Goal: Task Accomplishment & Management: Complete application form

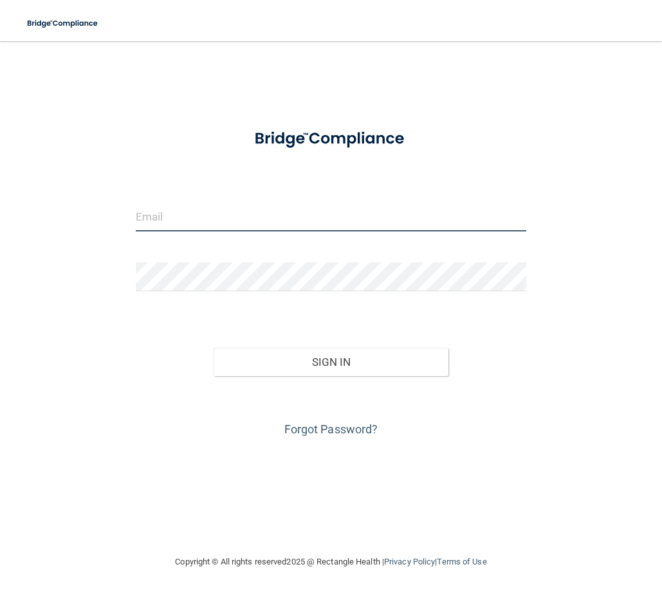
click at [210, 215] on input "email" at bounding box center [331, 217] width 390 height 29
type input "[PERSON_NAME][EMAIL_ADDRESS][PERSON_NAME][DOMAIN_NAME]"
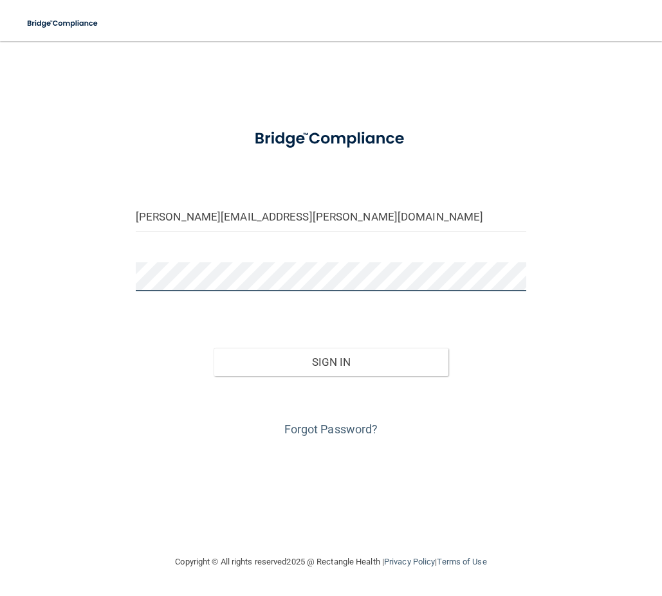
click at [214, 348] on button "Sign In" at bounding box center [331, 362] width 234 height 28
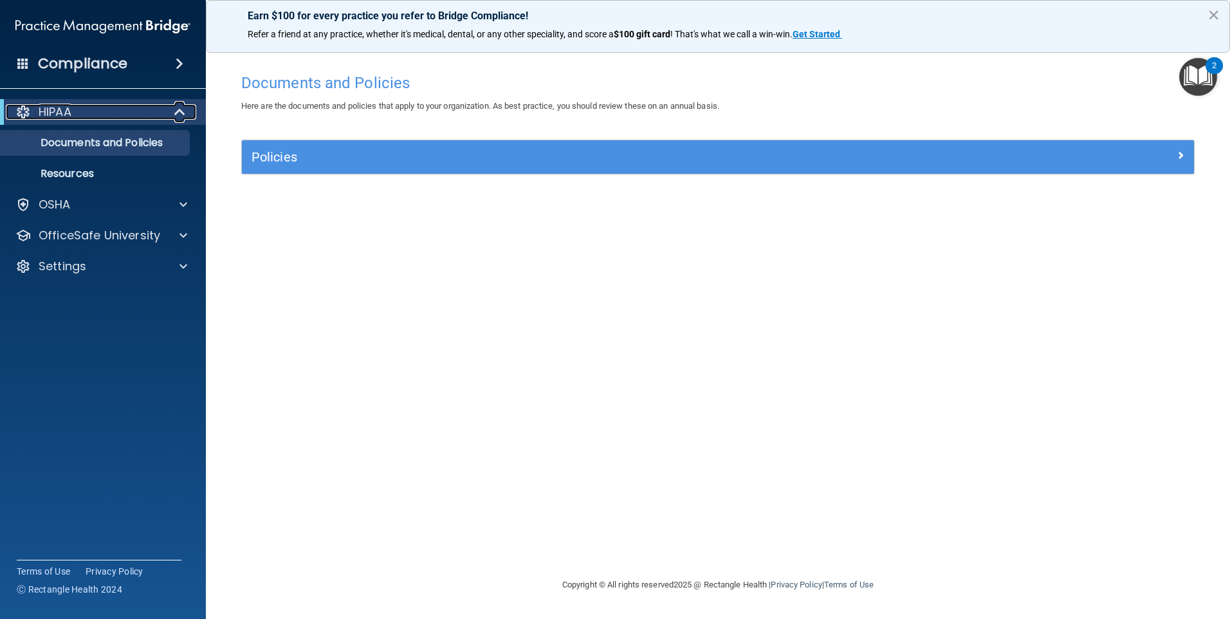
click at [170, 113] on div at bounding box center [181, 111] width 32 height 15
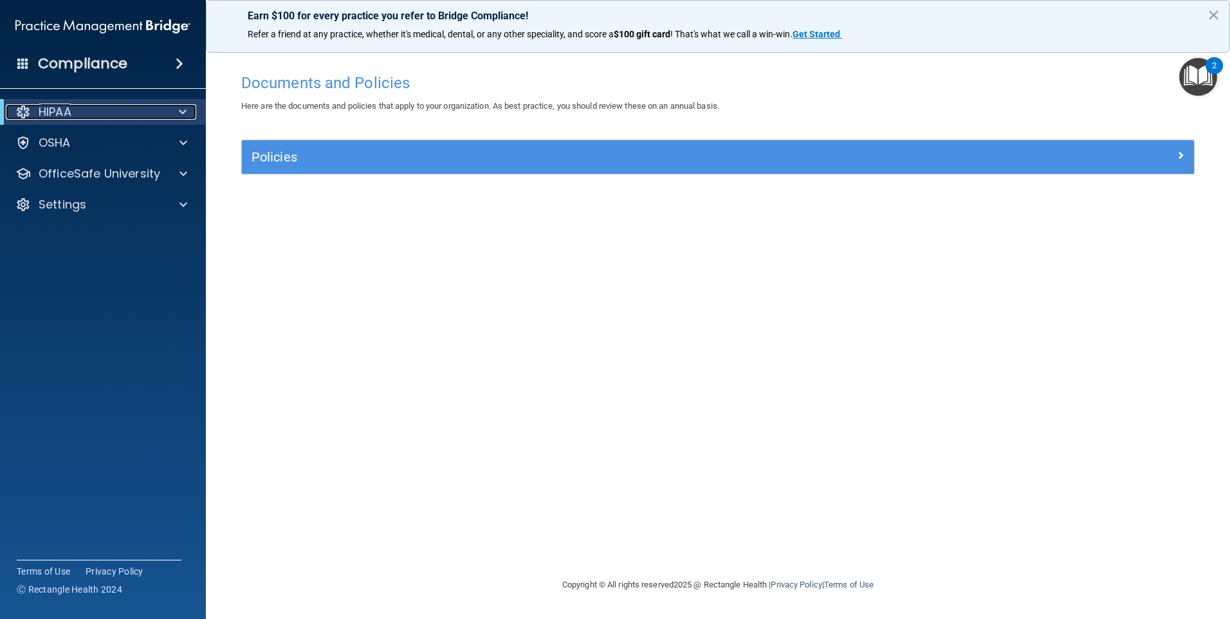
click at [170, 113] on div at bounding box center [181, 111] width 32 height 15
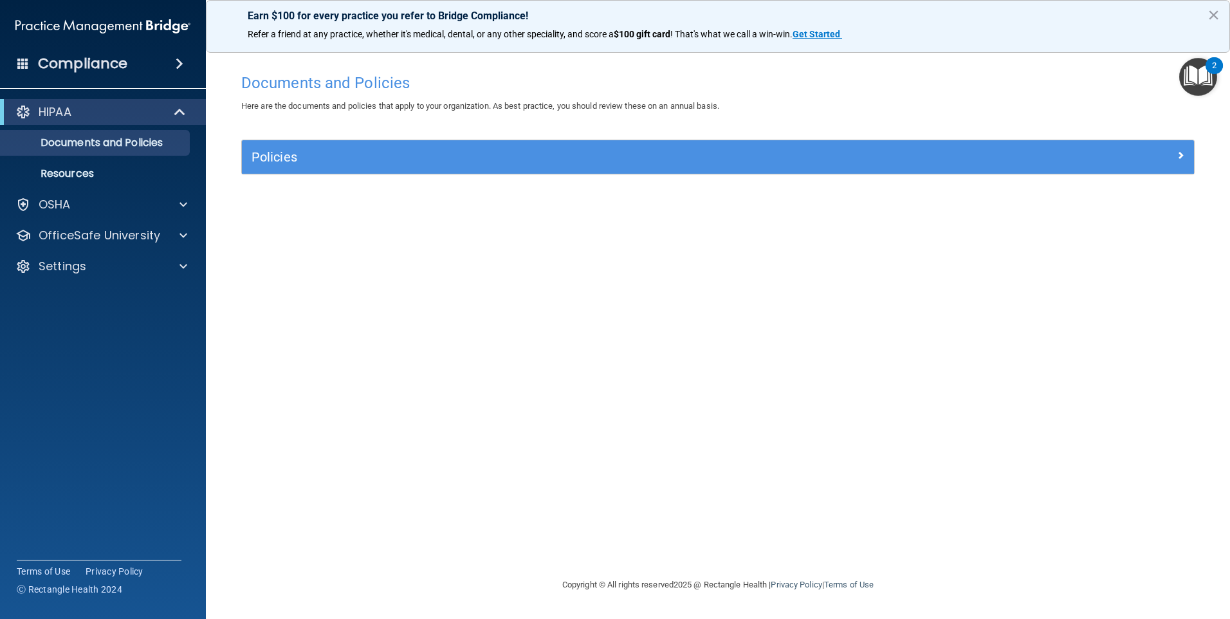
click at [188, 57] on div "Compliance" at bounding box center [103, 64] width 206 height 28
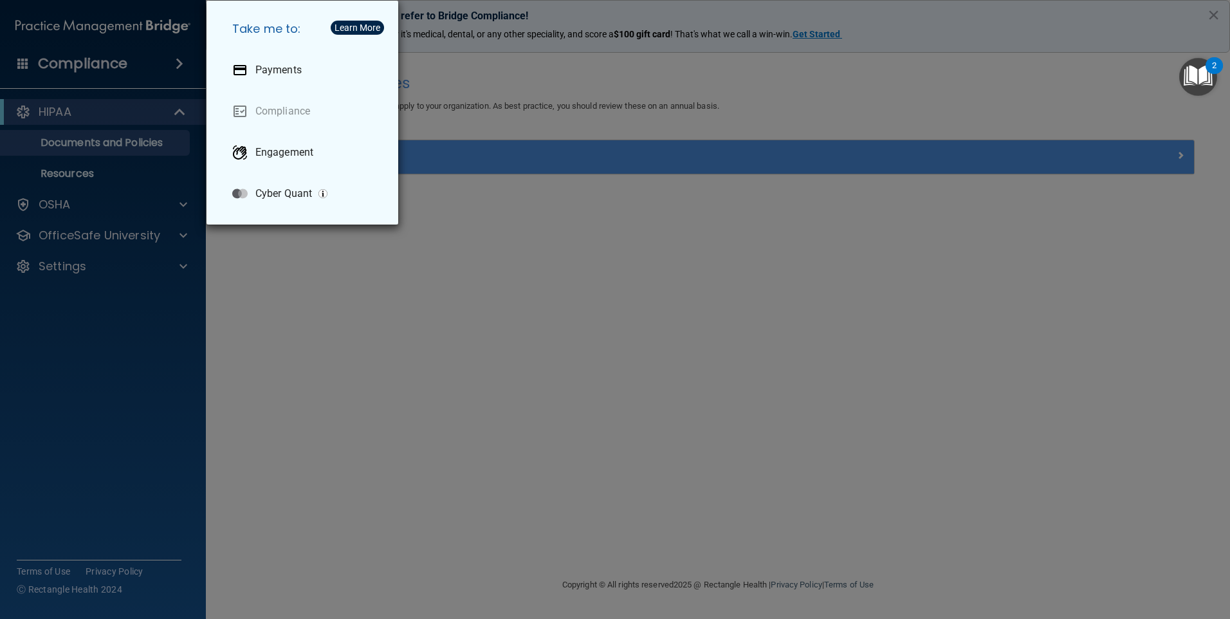
click at [157, 63] on div "Take me to: Payments Compliance Engagement Cyber Quant" at bounding box center [615, 309] width 1230 height 619
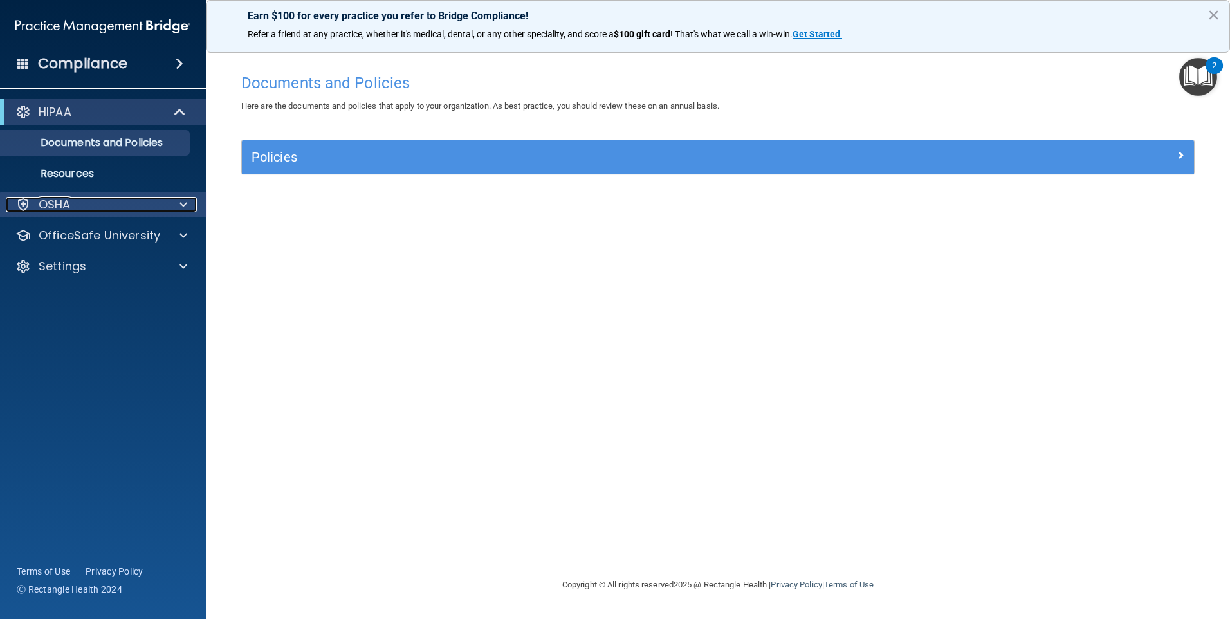
click at [172, 202] on div at bounding box center [181, 204] width 32 height 15
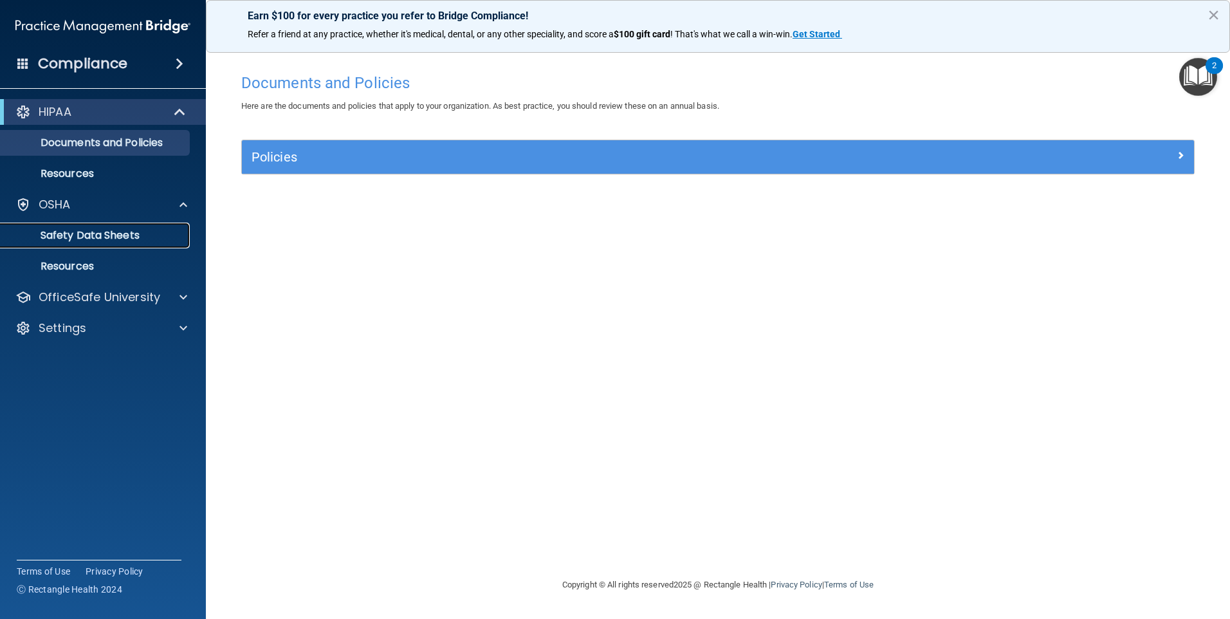
click at [131, 230] on p "Safety Data Sheets" at bounding box center [96, 235] width 176 height 13
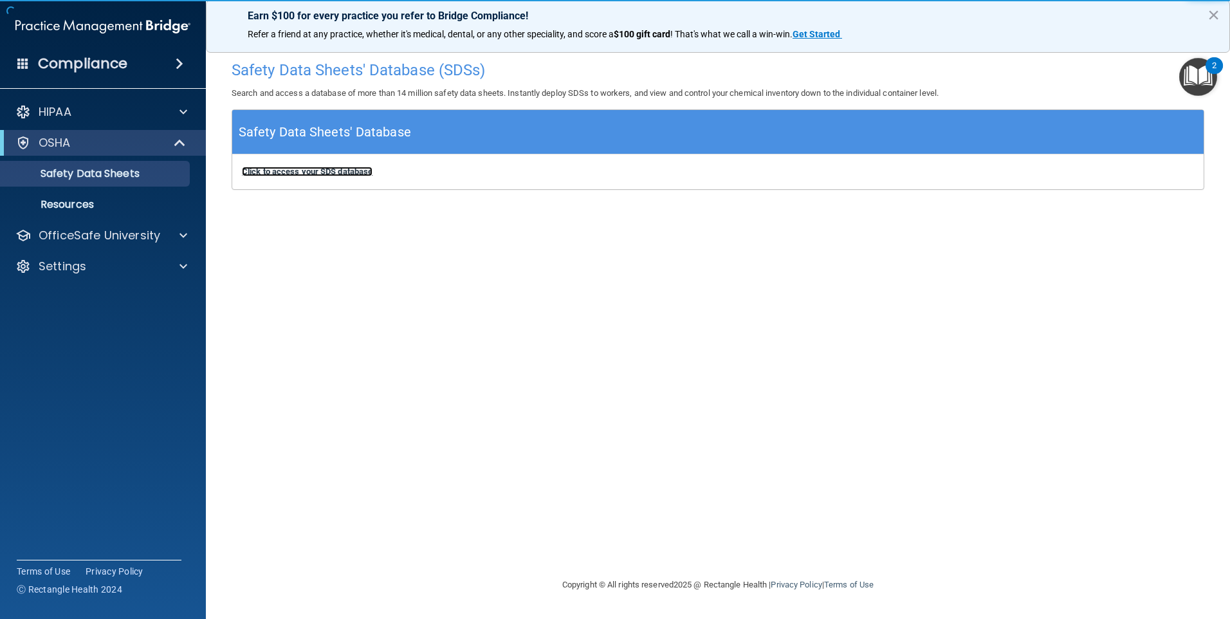
click at [331, 176] on b "Click to access your SDS database" at bounding box center [307, 172] width 131 height 10
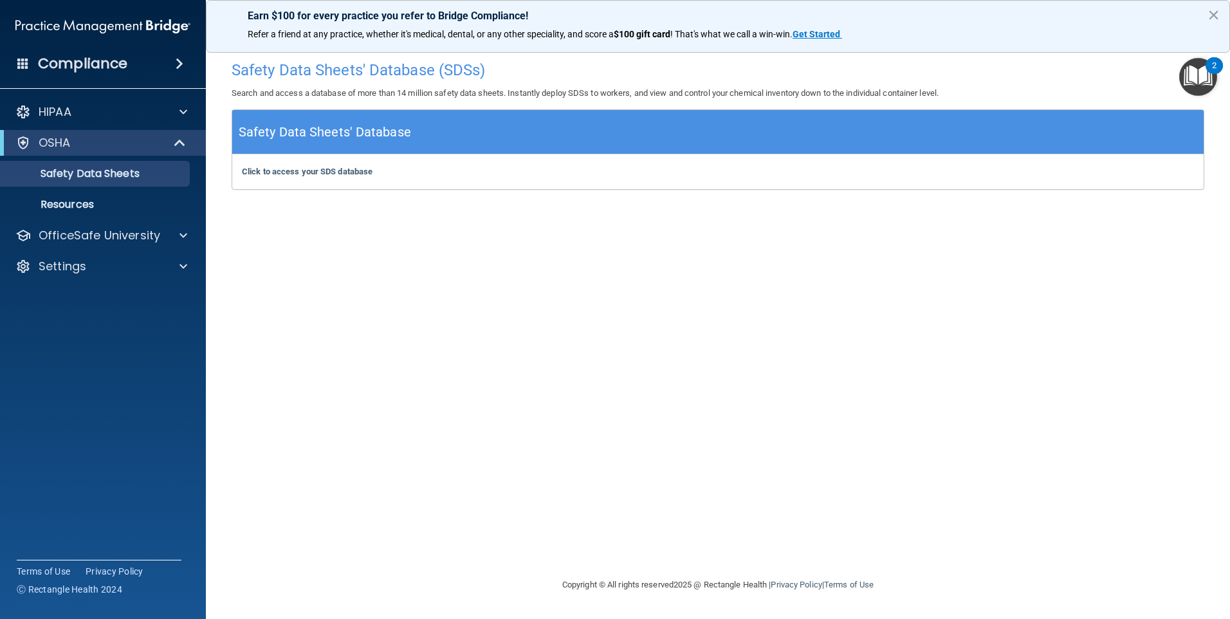
click at [183, 64] on span at bounding box center [180, 63] width 8 height 15
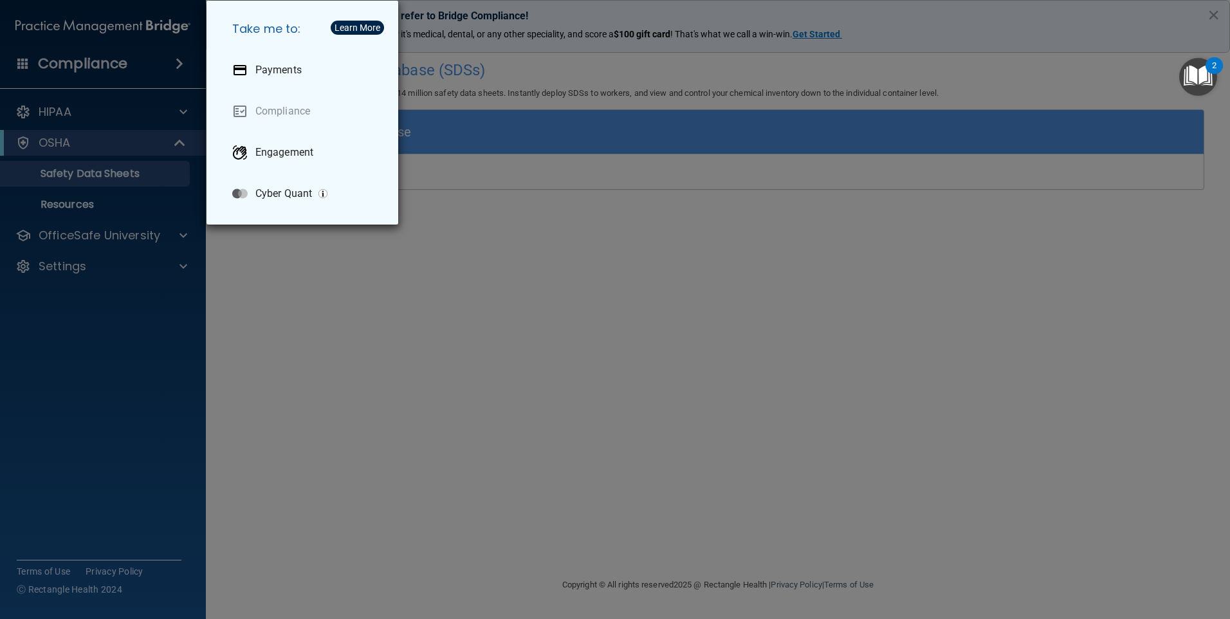
click at [172, 66] on div "Take me to: Payments Compliance Engagement Cyber Quant" at bounding box center [615, 309] width 1230 height 619
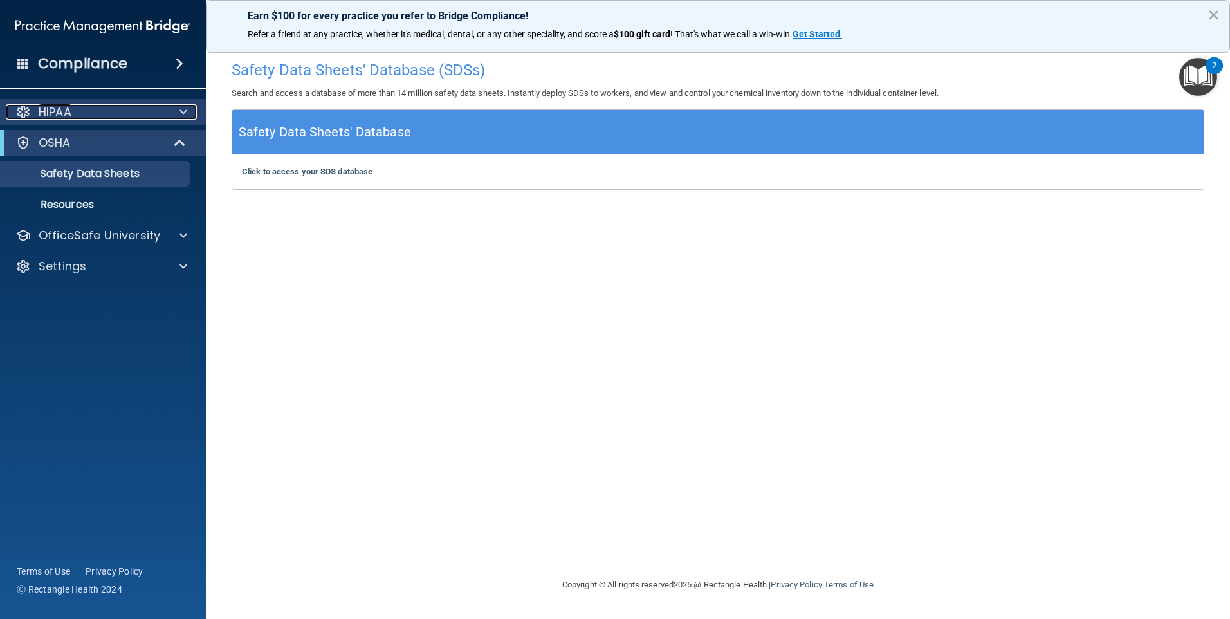
click at [181, 117] on span at bounding box center [183, 111] width 8 height 15
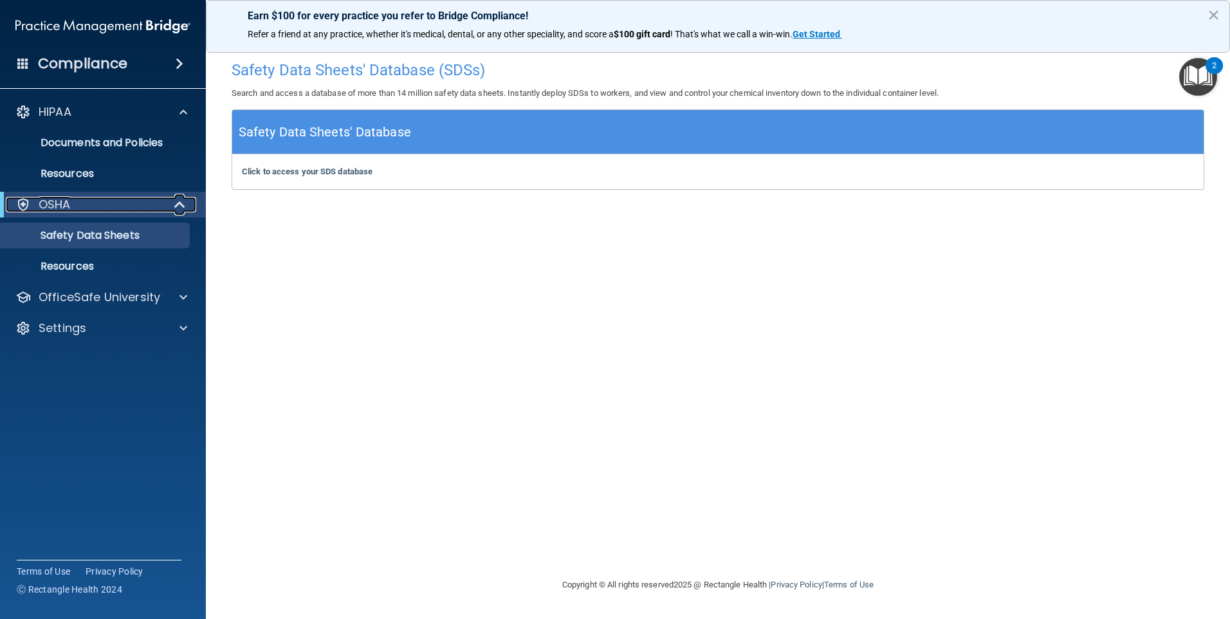
click at [179, 204] on span at bounding box center [181, 204] width 11 height 15
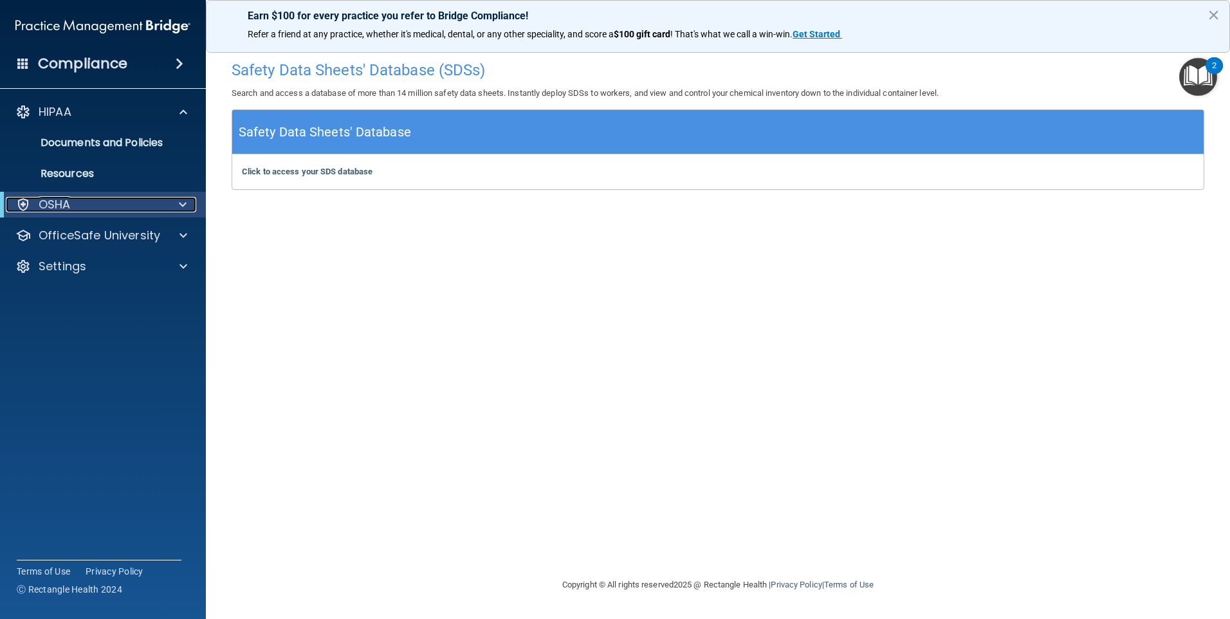
click at [179, 204] on span at bounding box center [183, 204] width 8 height 15
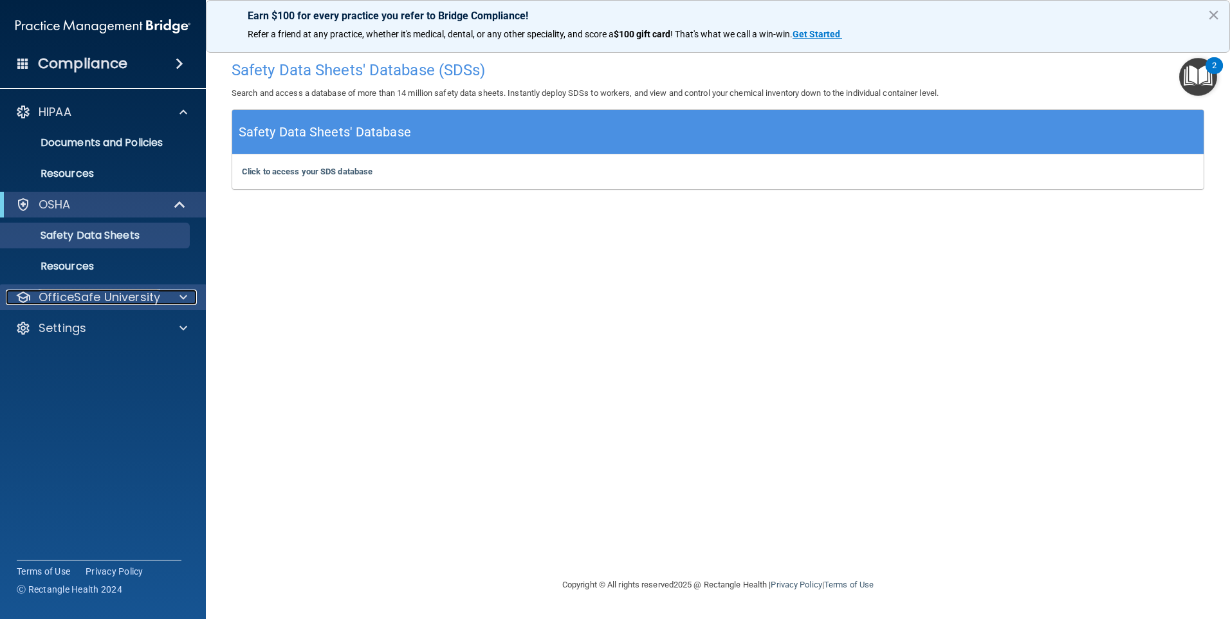
click at [178, 299] on div at bounding box center [181, 296] width 32 height 15
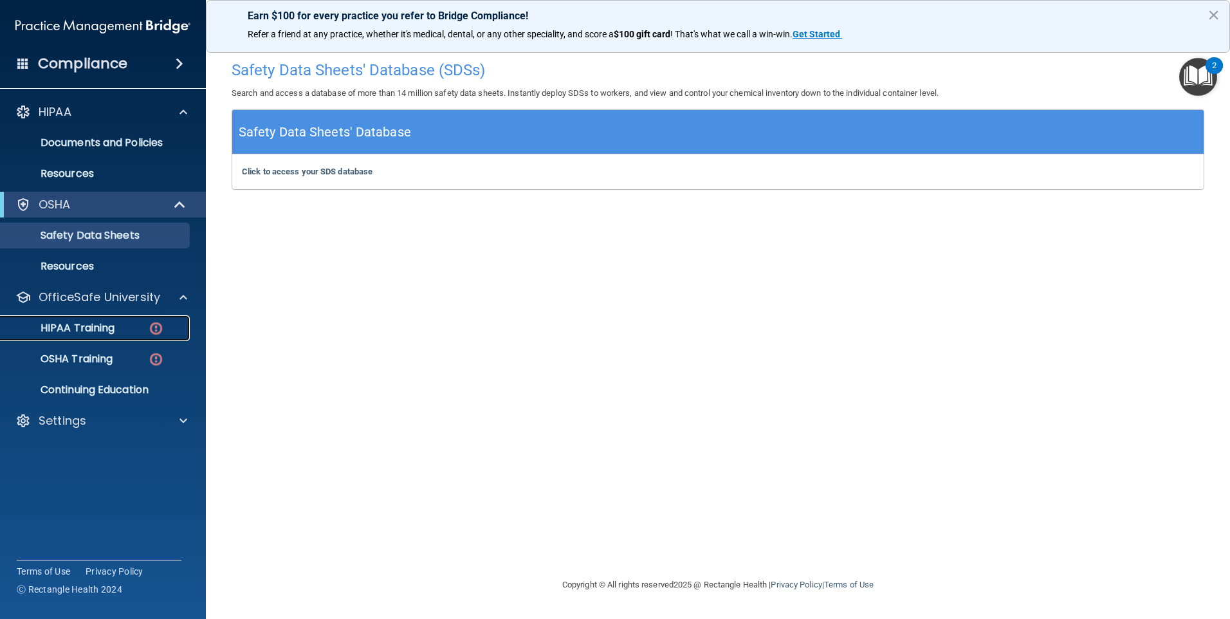
click at [111, 322] on p "HIPAA Training" at bounding box center [61, 328] width 106 height 13
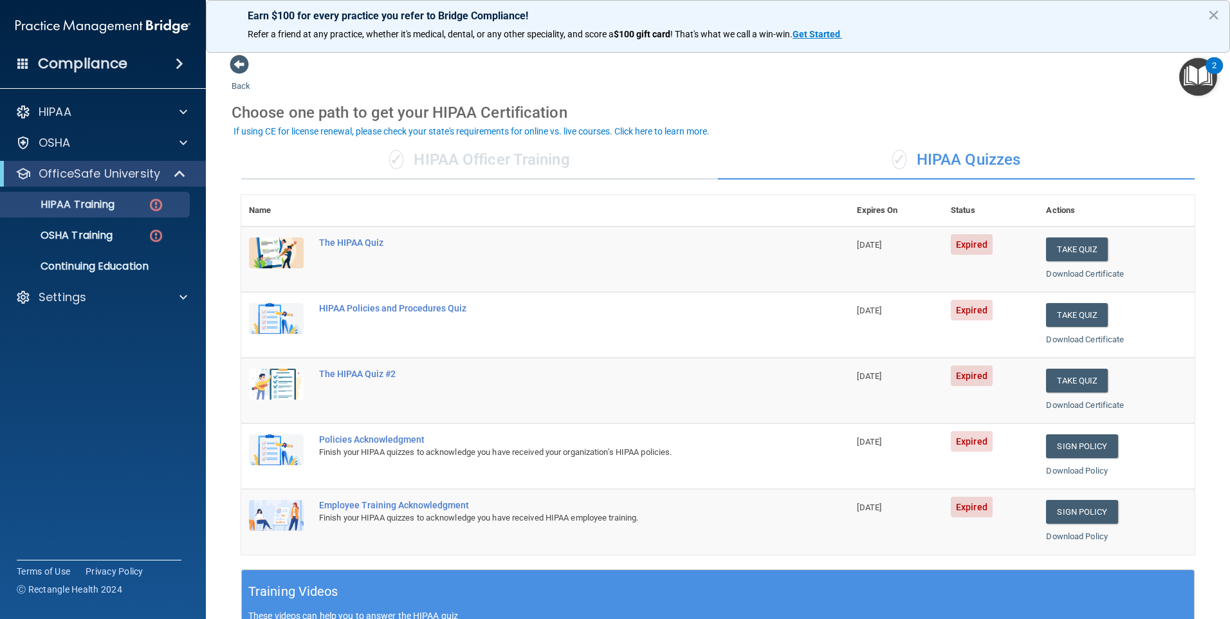
click at [516, 167] on div "✓ HIPAA Officer Training" at bounding box center [479, 160] width 477 height 39
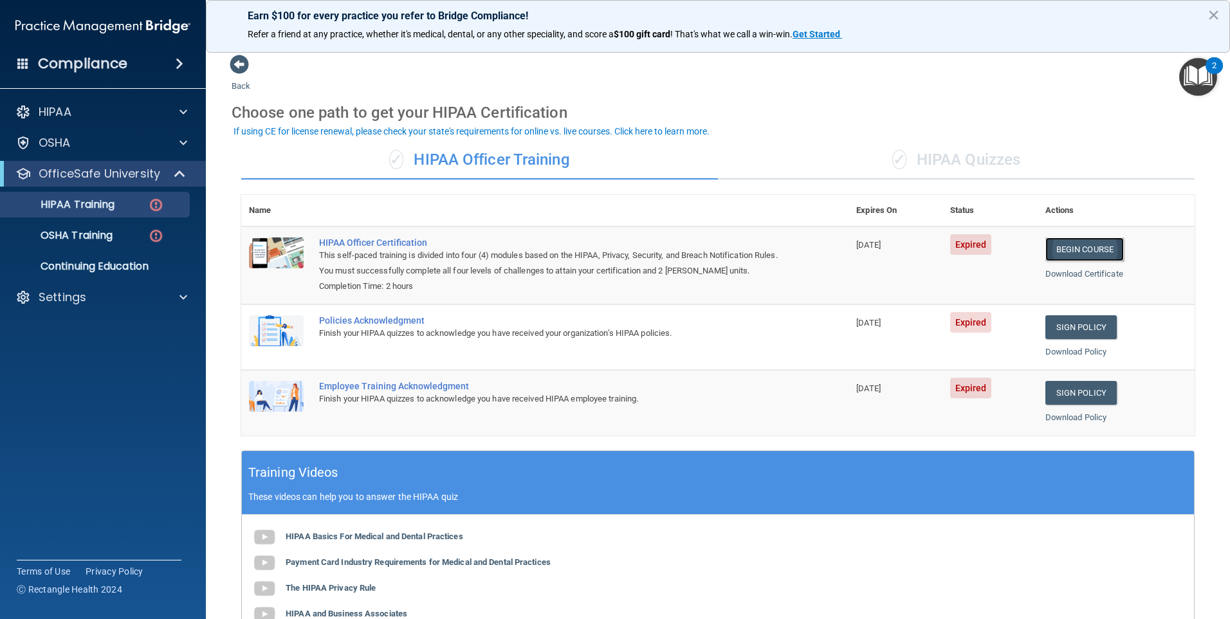
click at [1067, 252] on link "Begin Course" at bounding box center [1084, 249] width 78 height 24
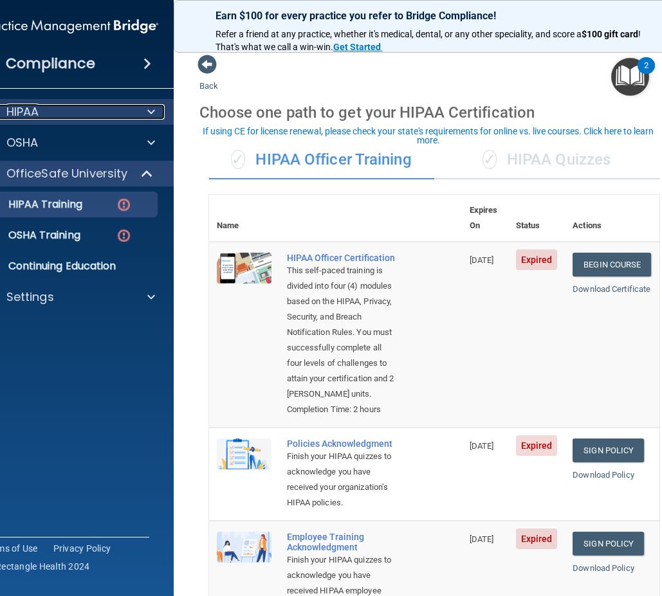
click at [147, 109] on span at bounding box center [151, 111] width 8 height 15
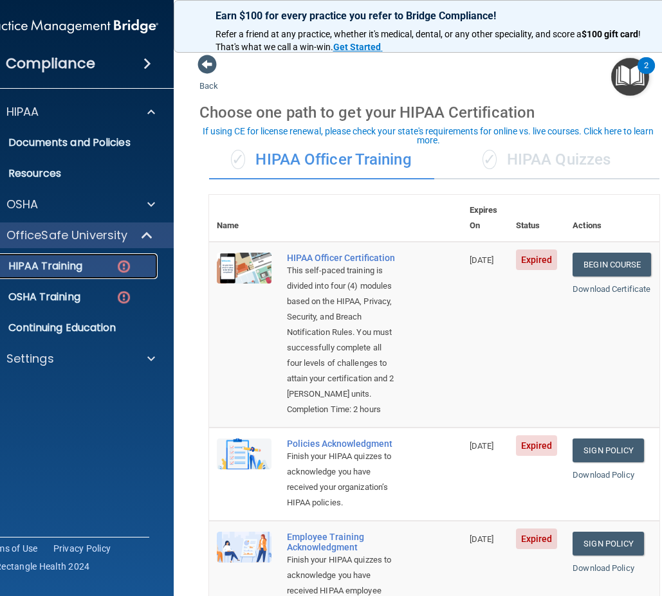
click at [116, 270] on img at bounding box center [124, 267] width 16 height 16
click at [552, 163] on div "✓ HIPAA Quizzes" at bounding box center [546, 160] width 225 height 39
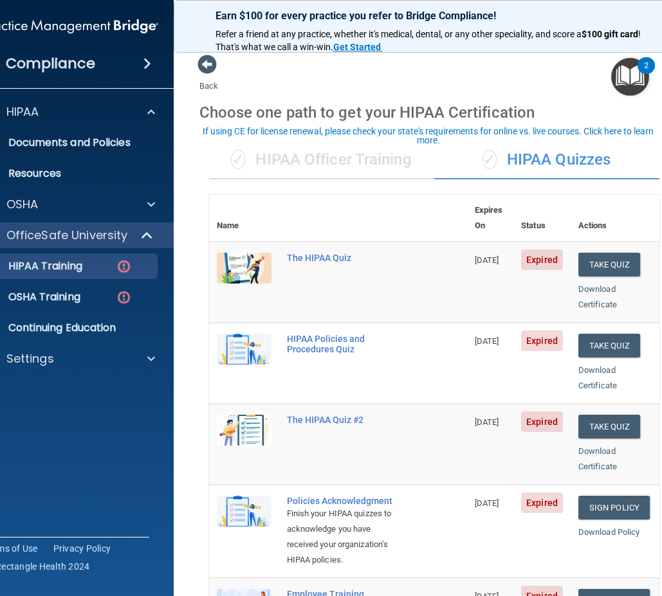
click at [351, 262] on td "The HIPAA Quiz" at bounding box center [373, 282] width 188 height 81
click at [334, 253] on div "The HIPAA Quiz" at bounding box center [345, 258] width 116 height 10
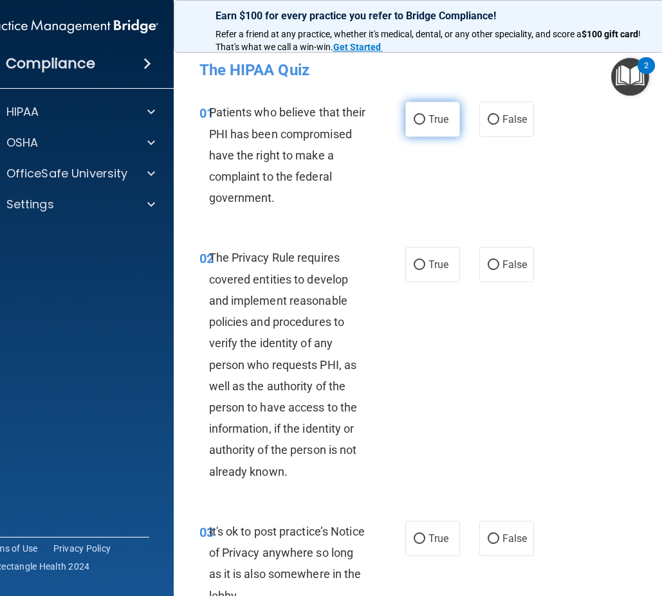
click at [407, 122] on label "True" at bounding box center [432, 119] width 55 height 35
click at [414, 122] on input "True" at bounding box center [420, 120] width 12 height 10
radio input "true"
click at [428, 266] on span "True" at bounding box center [438, 265] width 20 height 12
click at [425, 266] on input "True" at bounding box center [420, 266] width 12 height 10
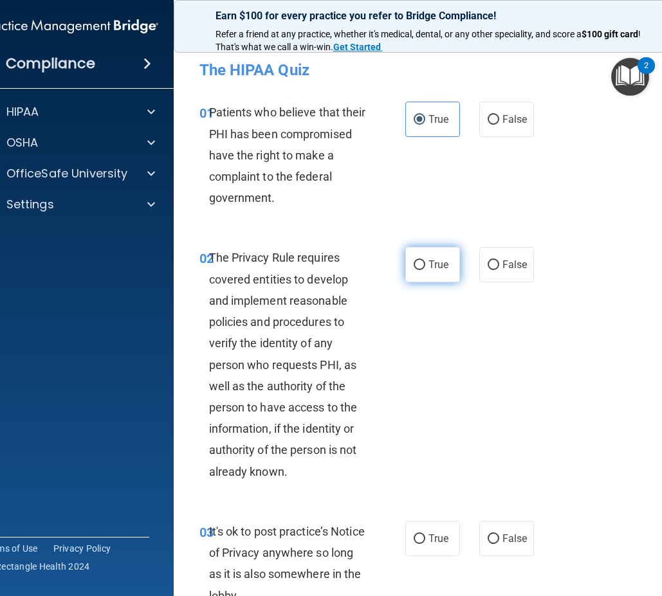
radio input "true"
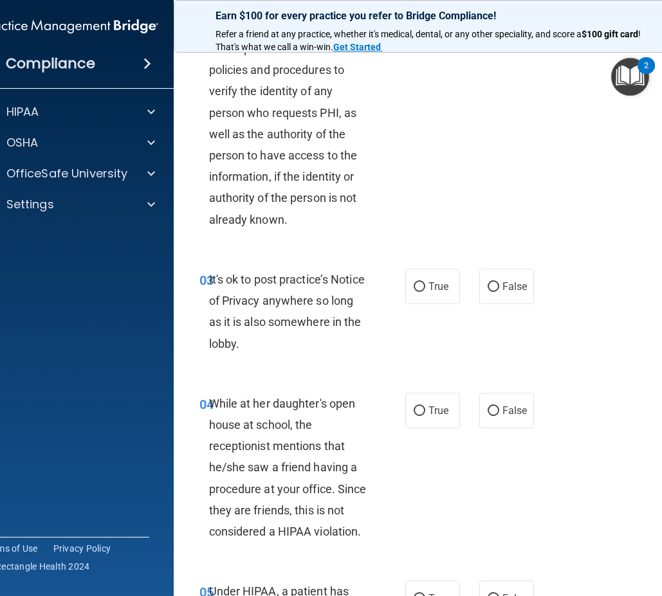
scroll to position [257, 0]
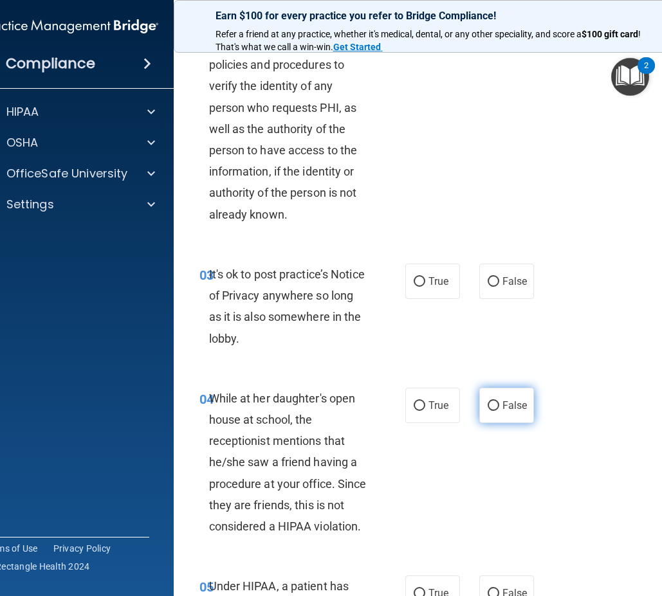
click at [481, 400] on label "False" at bounding box center [506, 405] width 55 height 35
click at [488, 401] on input "False" at bounding box center [494, 406] width 12 height 10
radio input "true"
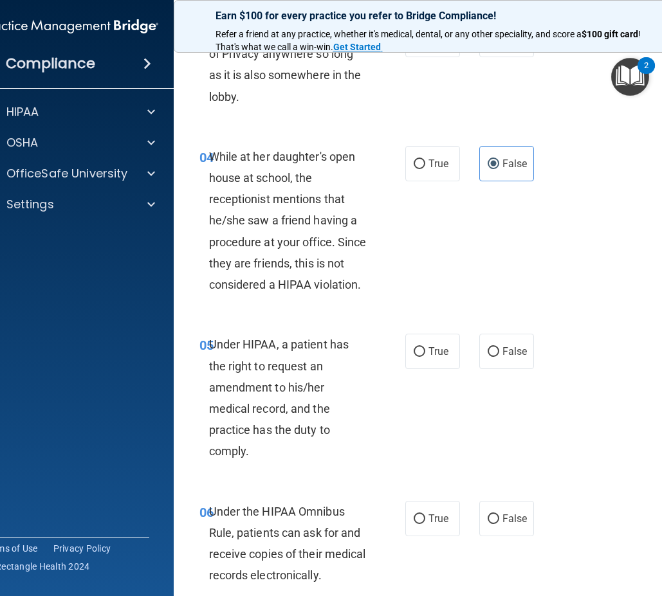
scroll to position [515, 0]
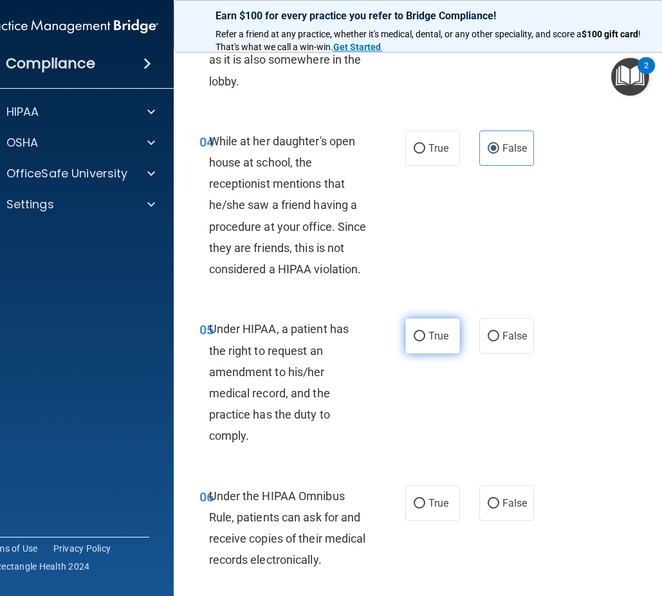
click at [414, 339] on input "True" at bounding box center [420, 337] width 12 height 10
radio input "true"
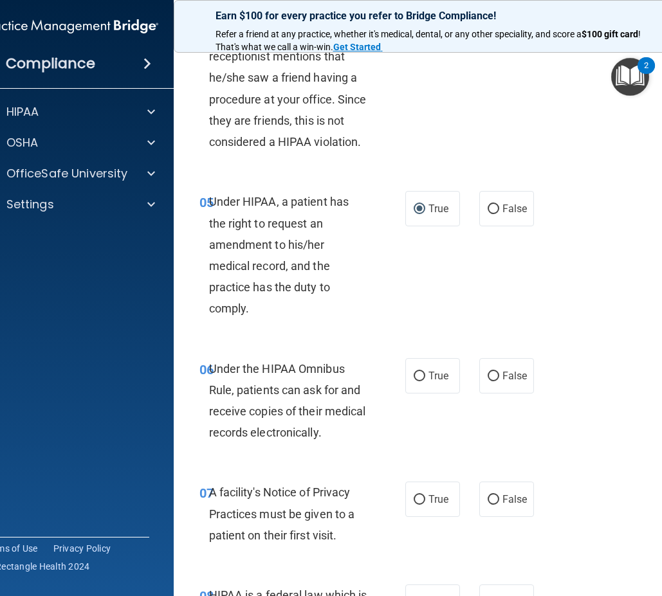
scroll to position [643, 0]
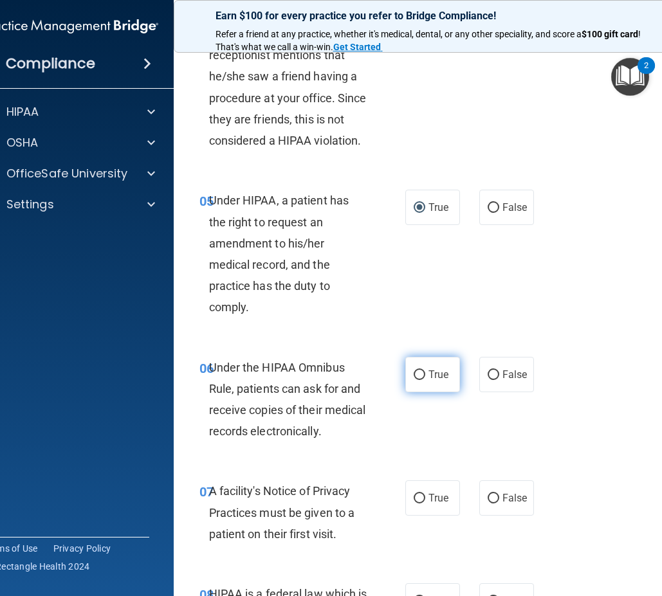
click at [441, 372] on span "True" at bounding box center [438, 375] width 20 height 12
click at [425, 372] on input "True" at bounding box center [420, 376] width 12 height 10
radio input "true"
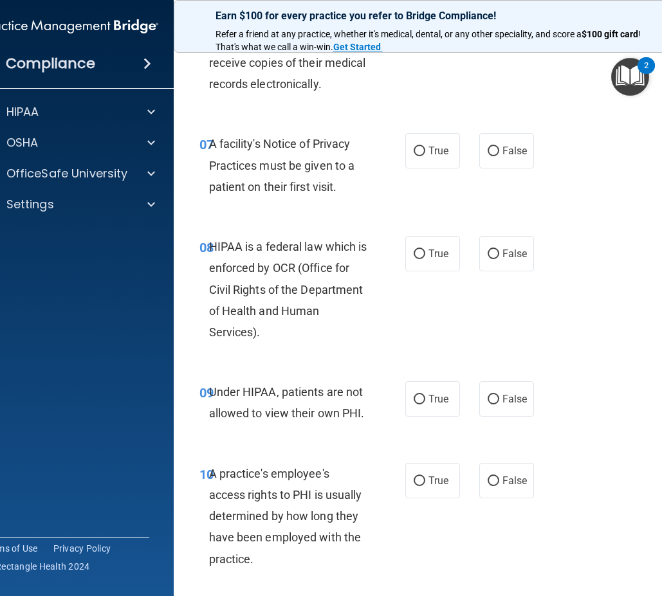
scroll to position [1029, 0]
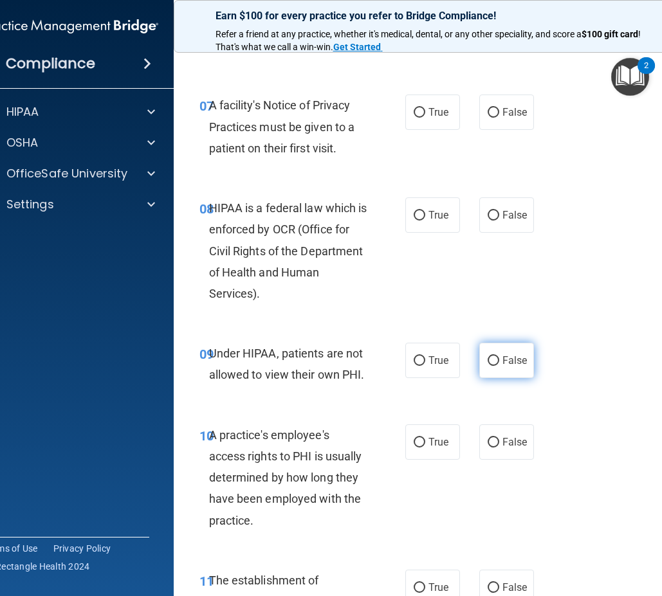
click at [488, 360] on input "False" at bounding box center [494, 361] width 12 height 10
radio input "true"
click at [423, 211] on label "True" at bounding box center [432, 214] width 55 height 35
click at [423, 211] on input "True" at bounding box center [420, 216] width 12 height 10
radio input "true"
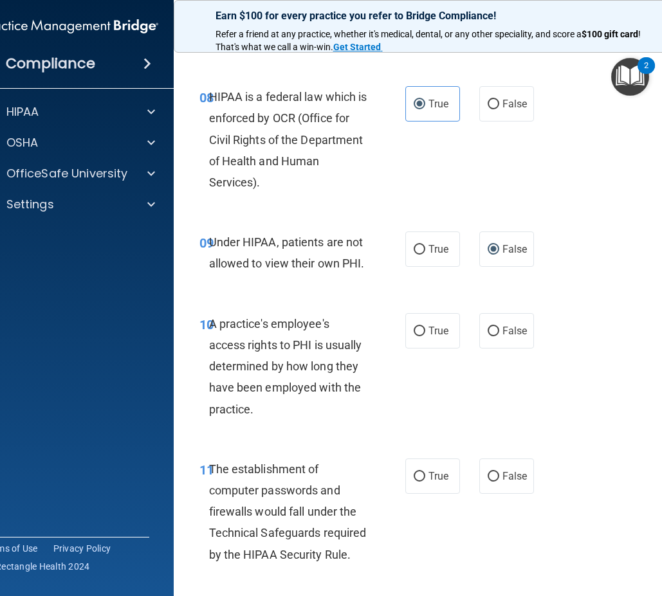
scroll to position [1158, 0]
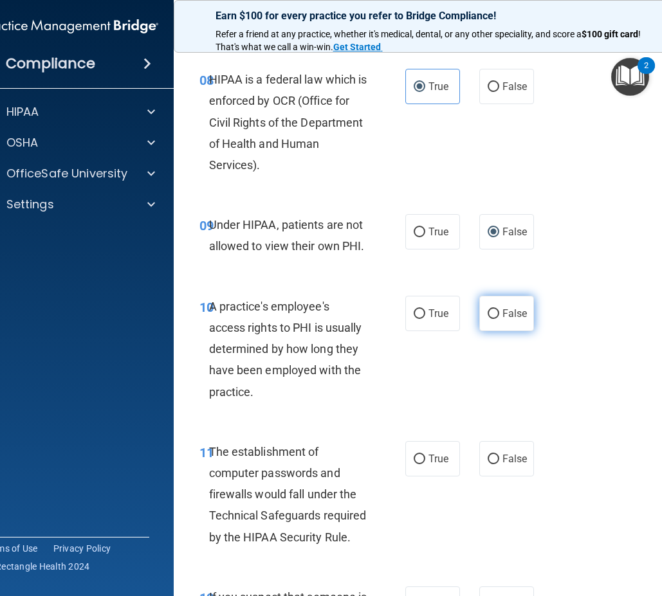
click at [488, 309] on input "False" at bounding box center [494, 314] width 12 height 10
radio input "true"
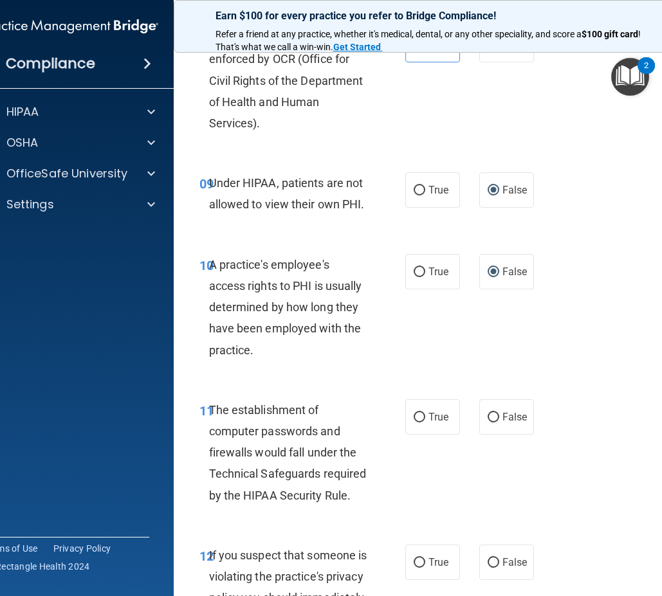
scroll to position [1222, 0]
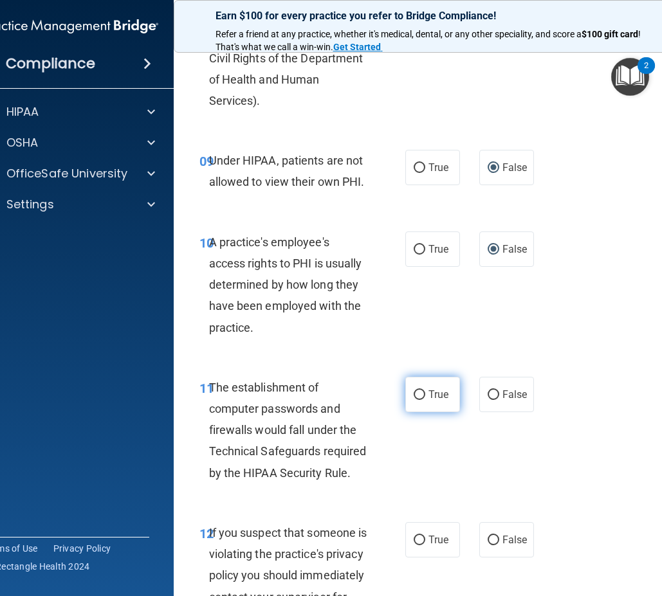
click at [416, 390] on input "True" at bounding box center [420, 395] width 12 height 10
radio input "true"
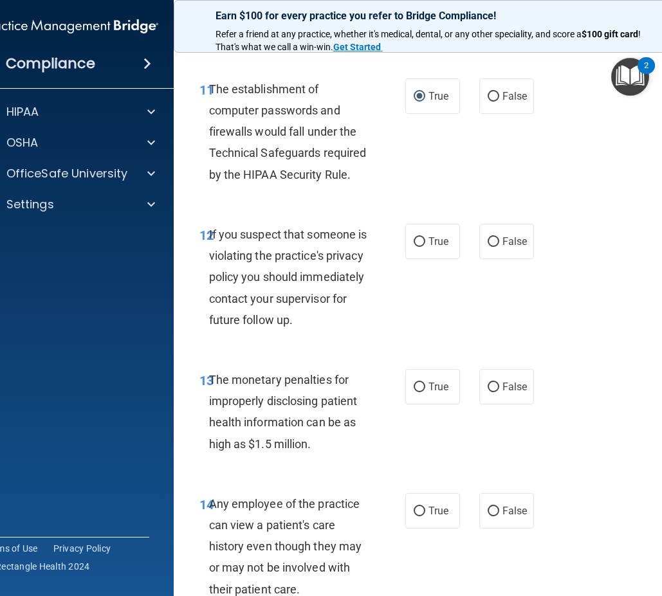
scroll to position [1672, 0]
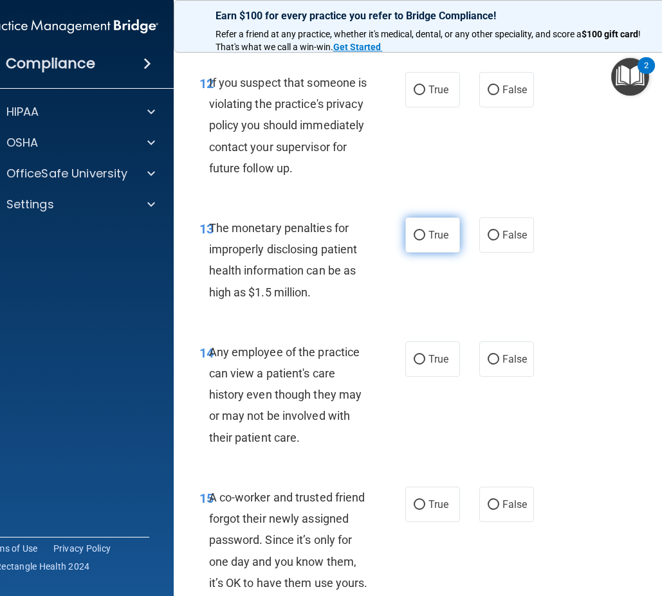
click at [408, 248] on label "True" at bounding box center [432, 234] width 55 height 35
click at [414, 241] on input "True" at bounding box center [420, 236] width 12 height 10
radio input "true"
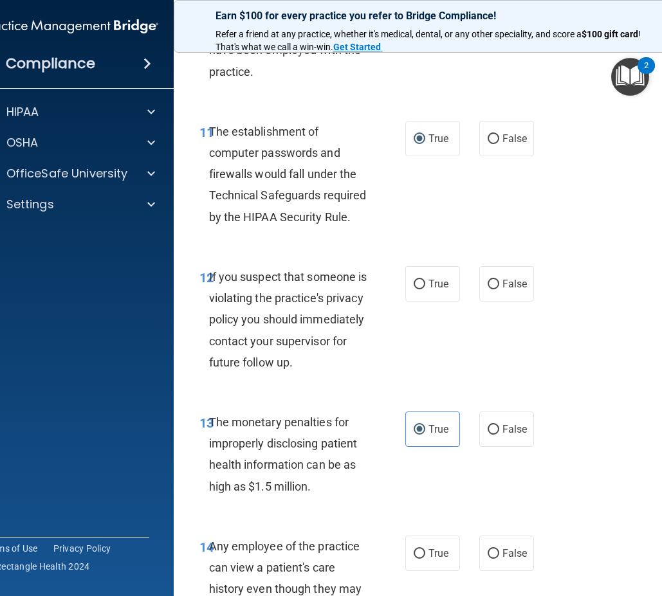
scroll to position [1415, 0]
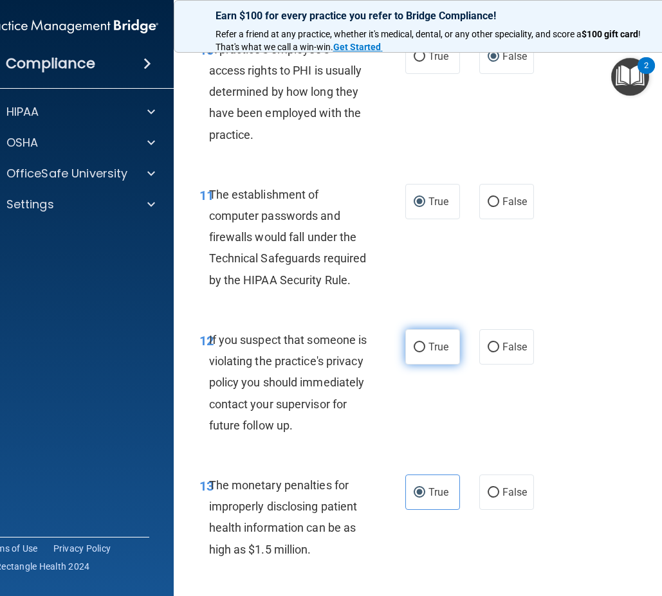
click at [417, 346] on input "True" at bounding box center [420, 348] width 12 height 10
radio input "true"
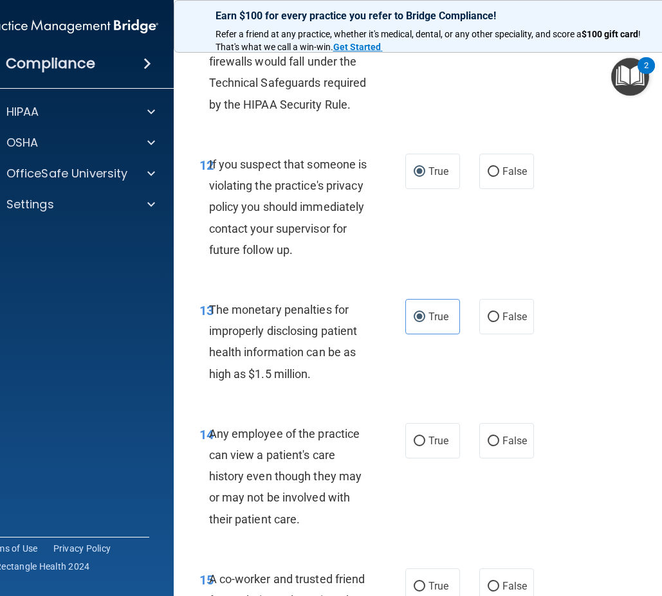
scroll to position [1608, 0]
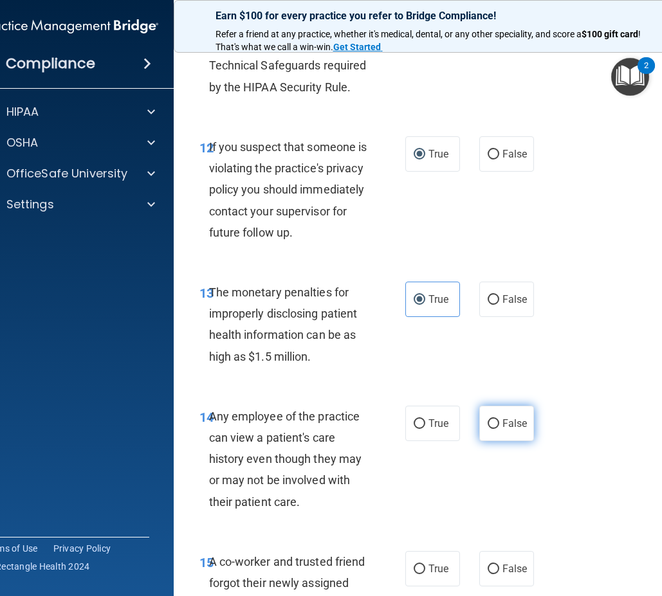
click at [488, 429] on input "False" at bounding box center [494, 424] width 12 height 10
radio input "true"
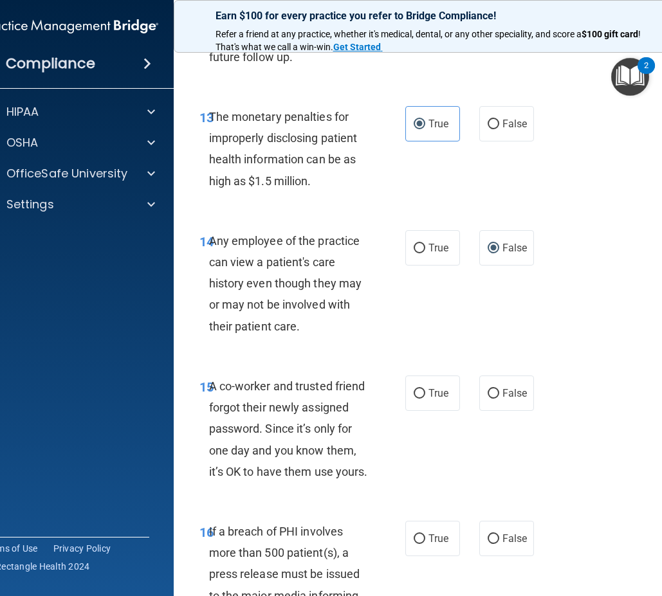
scroll to position [1801, 0]
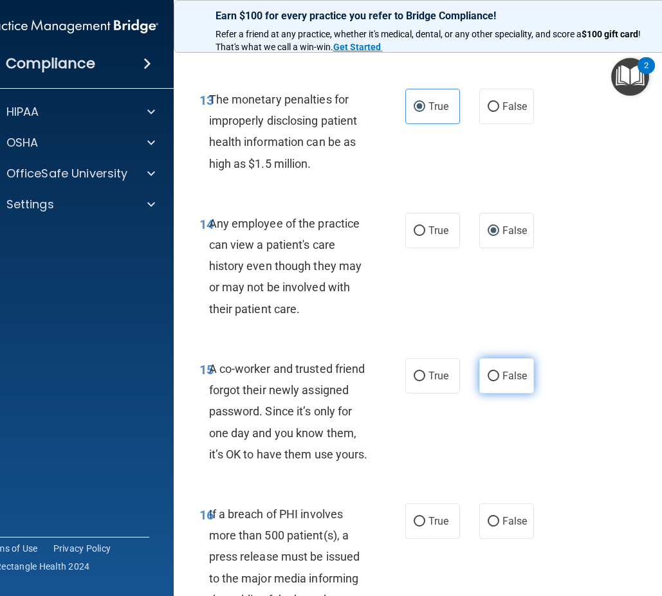
click at [488, 381] on input "False" at bounding box center [494, 377] width 12 height 10
radio input "true"
click at [374, 471] on div "15 A co-worker and trusted friend forgot their newly assigned password. Since i…" at bounding box center [302, 414] width 244 height 113
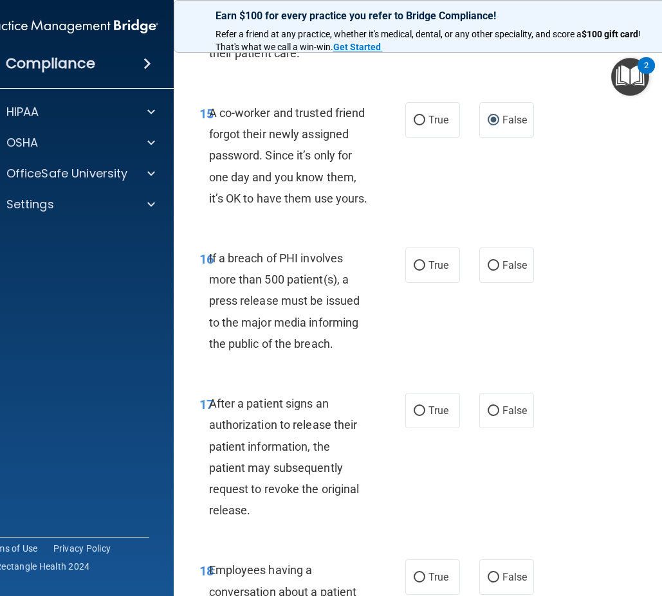
scroll to position [2058, 0]
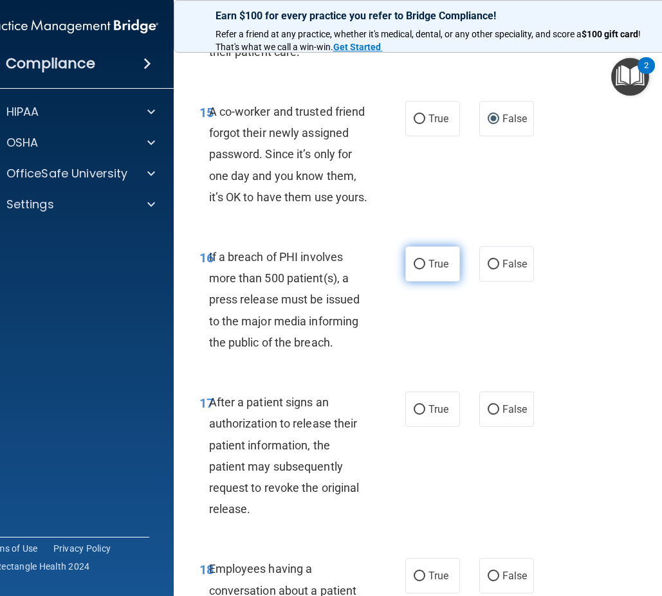
click at [444, 282] on label "True" at bounding box center [432, 263] width 55 height 35
click at [425, 270] on input "True" at bounding box center [420, 265] width 12 height 10
radio input "true"
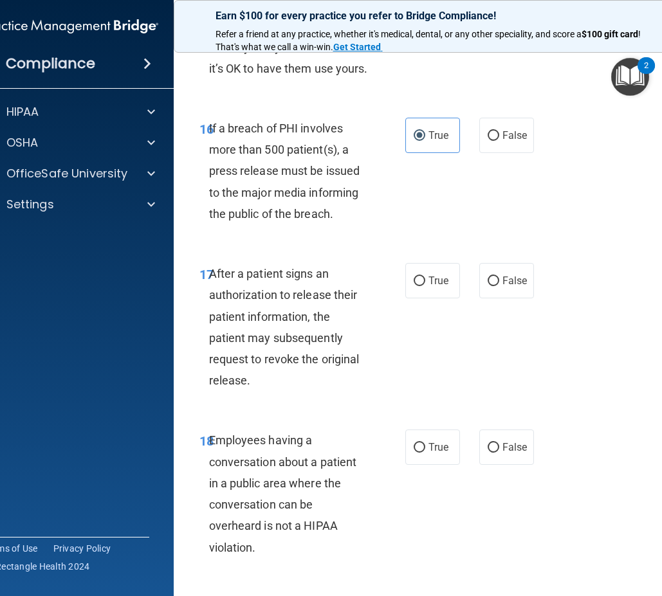
scroll to position [2251, 0]
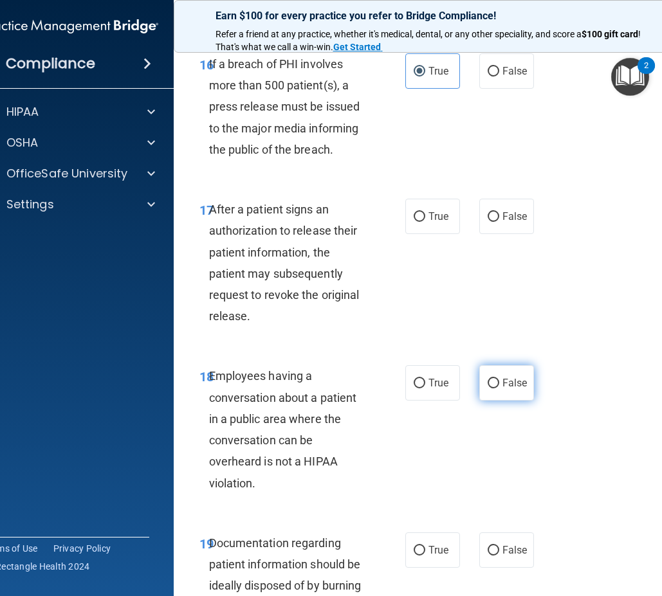
click at [495, 401] on label "False" at bounding box center [506, 382] width 55 height 35
click at [495, 389] on input "False" at bounding box center [494, 384] width 12 height 10
radio input "true"
click at [414, 222] on input "True" at bounding box center [420, 217] width 12 height 10
radio input "true"
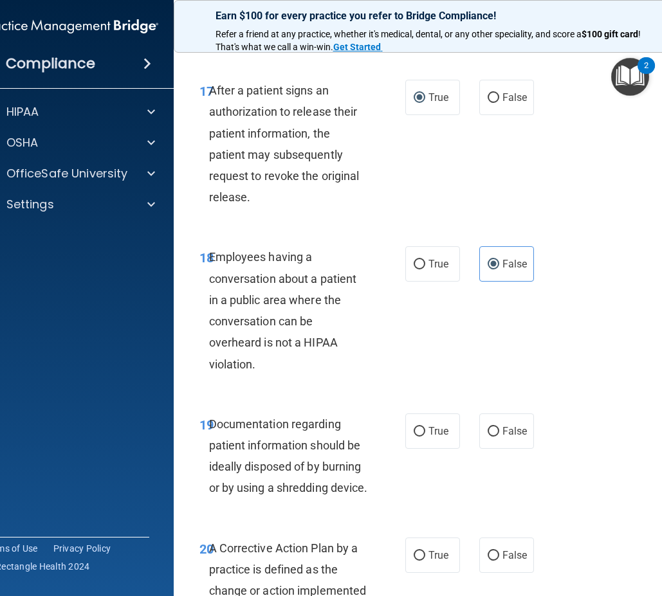
scroll to position [2380, 0]
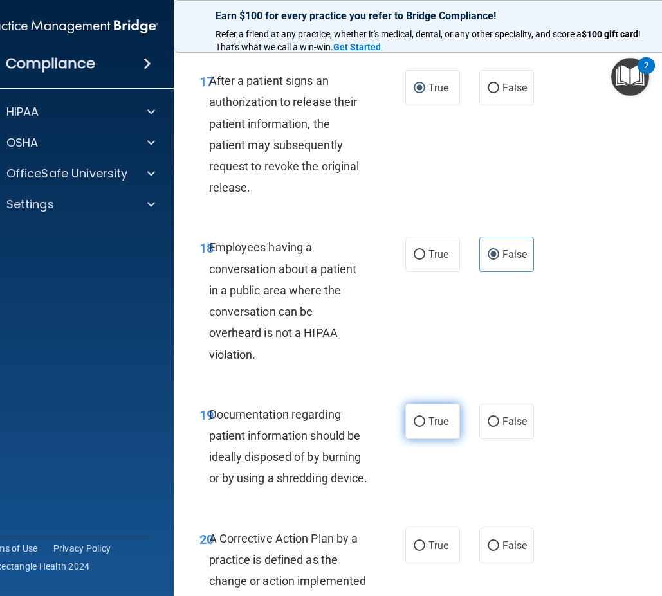
click at [428, 428] on span "True" at bounding box center [438, 422] width 20 height 12
click at [423, 427] on input "True" at bounding box center [420, 422] width 12 height 10
radio input "true"
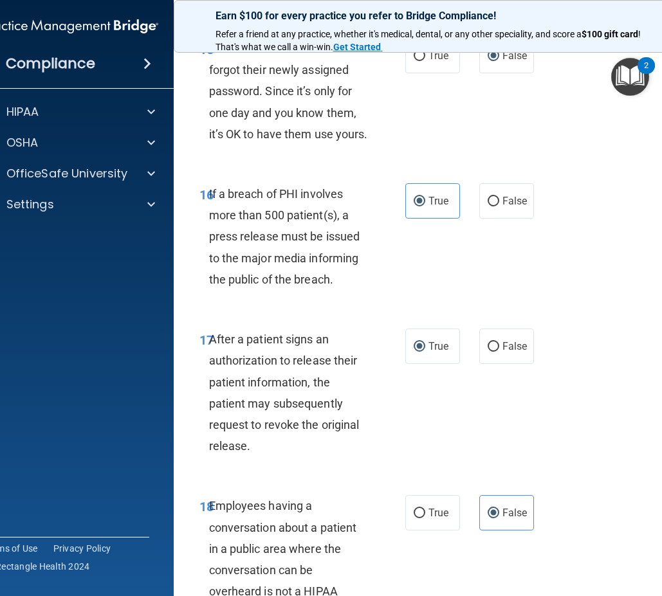
scroll to position [2091, 0]
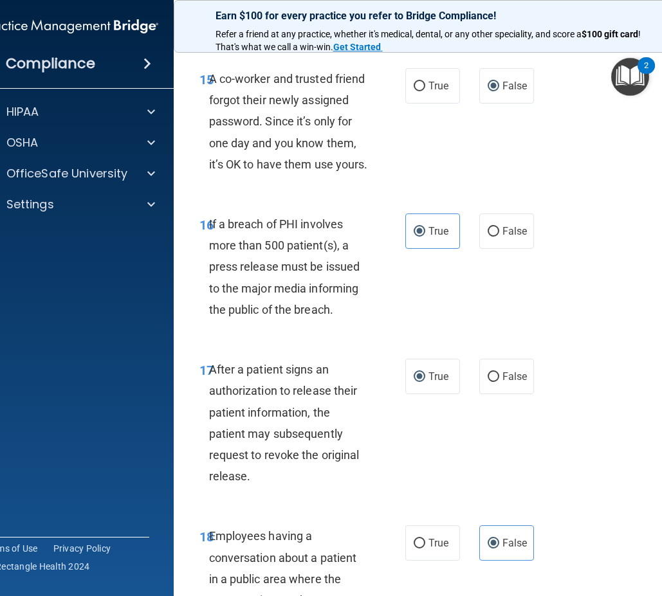
click at [442, 343] on div "16 If a breach of PHI involves more than 500 patient(s), a press release must b…" at bounding box center [434, 269] width 489 height 145
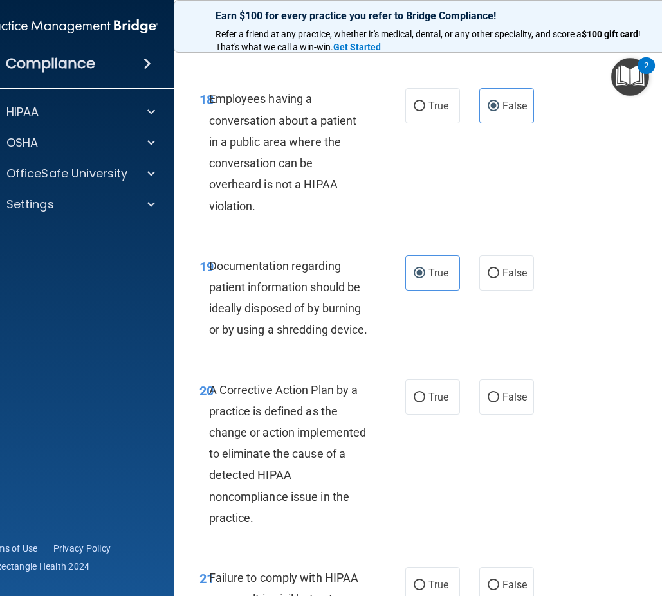
scroll to position [2541, 0]
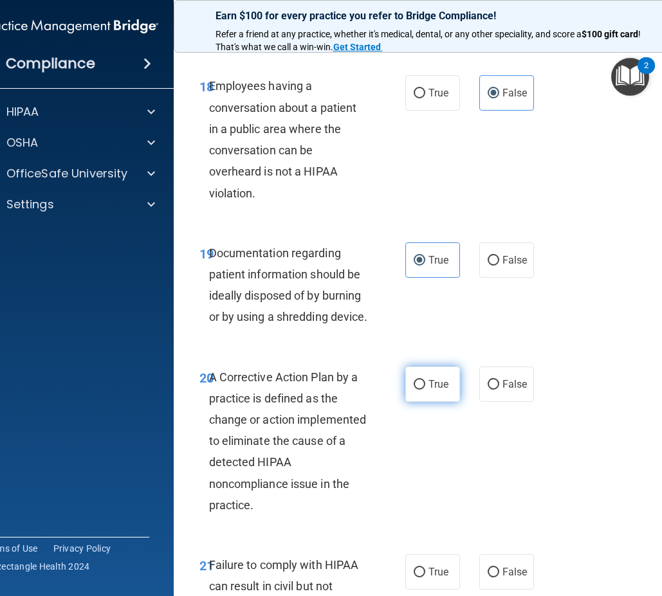
click at [419, 390] on input "True" at bounding box center [420, 385] width 12 height 10
radio input "true"
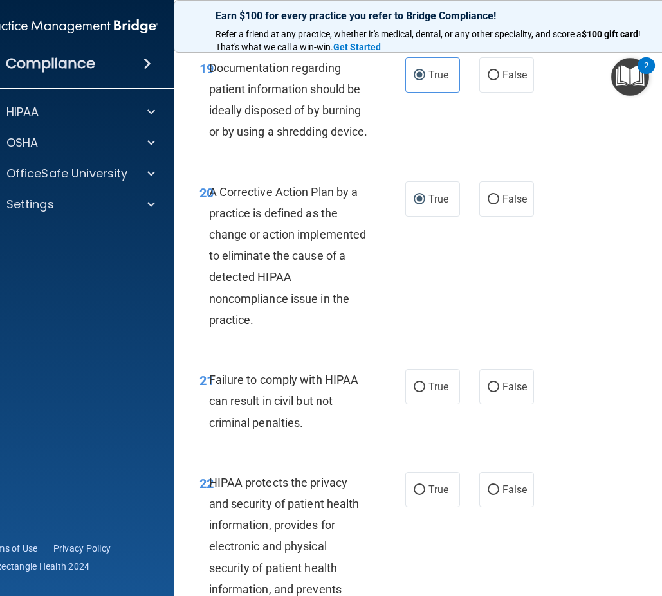
scroll to position [2734, 0]
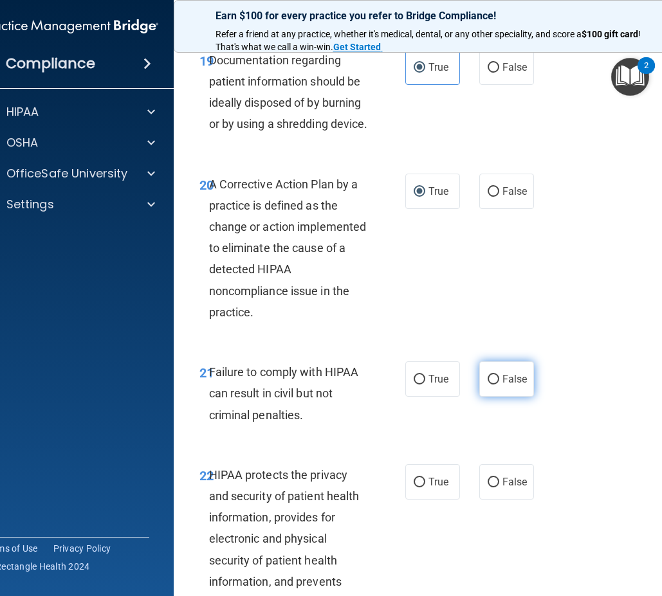
click at [493, 385] on input "False" at bounding box center [494, 380] width 12 height 10
radio input "true"
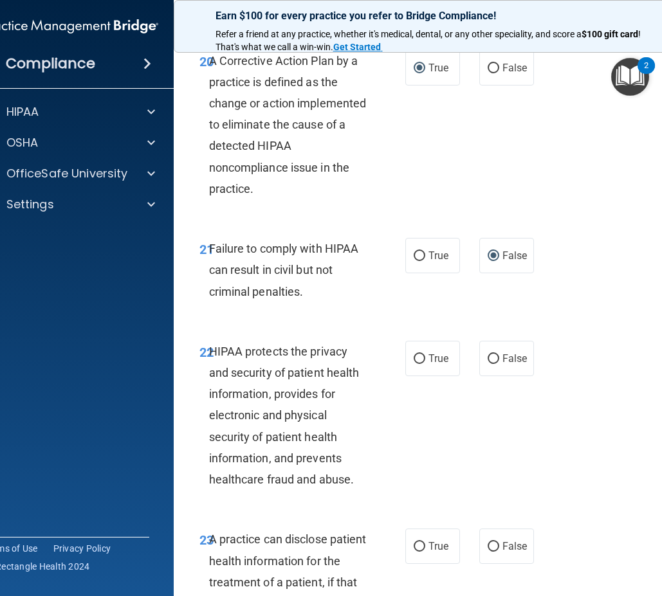
scroll to position [2863, 0]
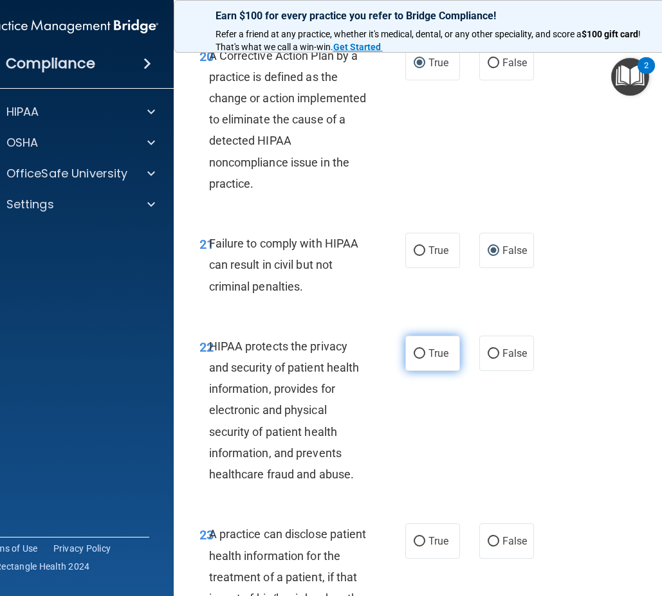
click at [414, 359] on input "True" at bounding box center [420, 354] width 12 height 10
radio input "true"
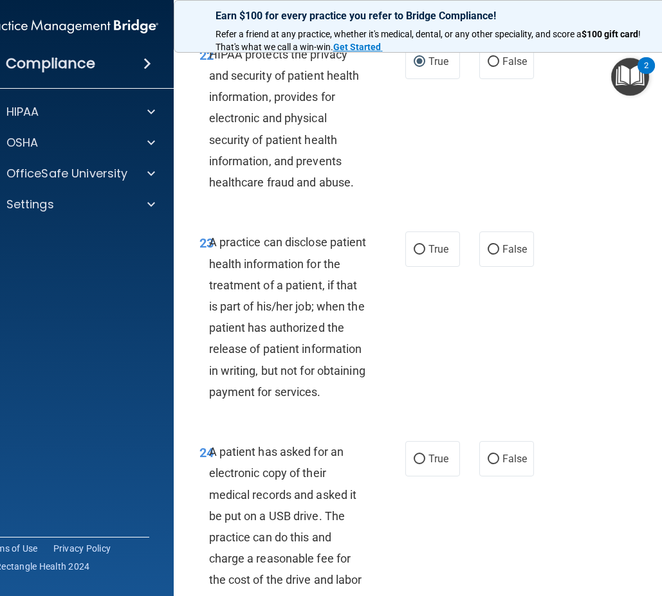
scroll to position [3185, 0]
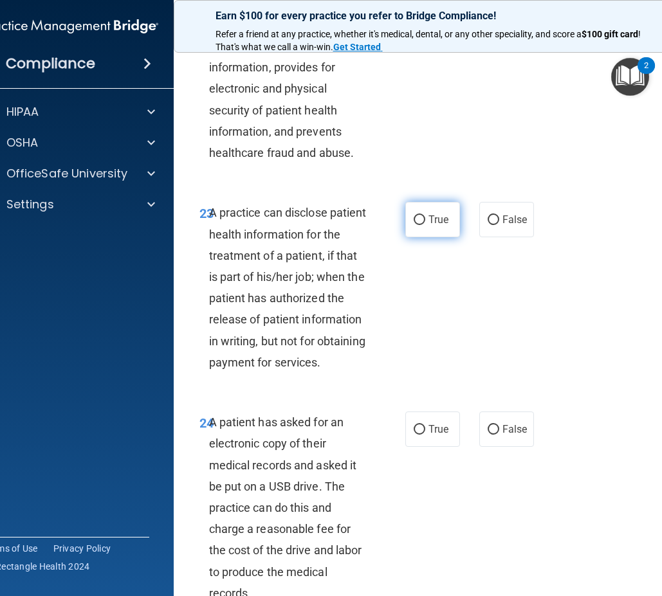
click at [420, 237] on label "True" at bounding box center [432, 219] width 55 height 35
click at [420, 225] on input "True" at bounding box center [420, 220] width 12 height 10
radio input "true"
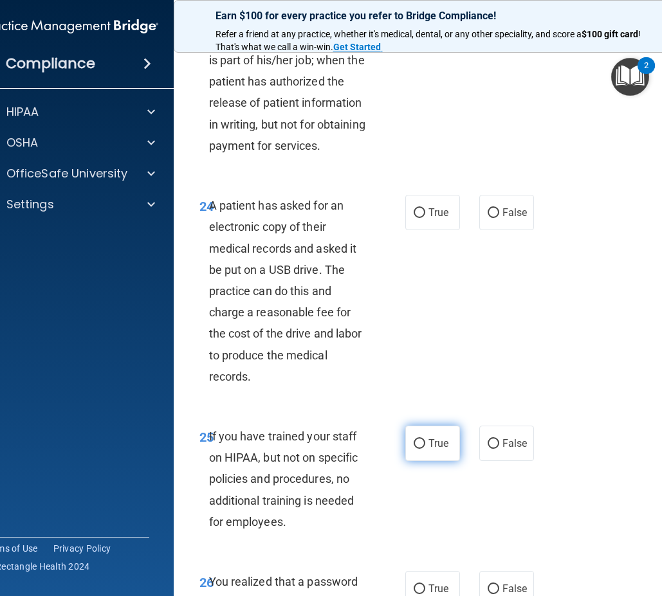
scroll to position [3442, 0]
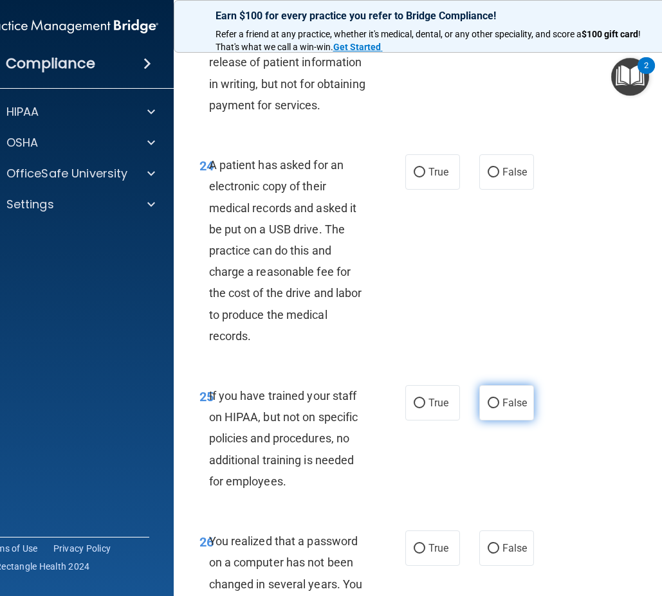
click at [491, 408] on input "False" at bounding box center [494, 404] width 12 height 10
radio input "true"
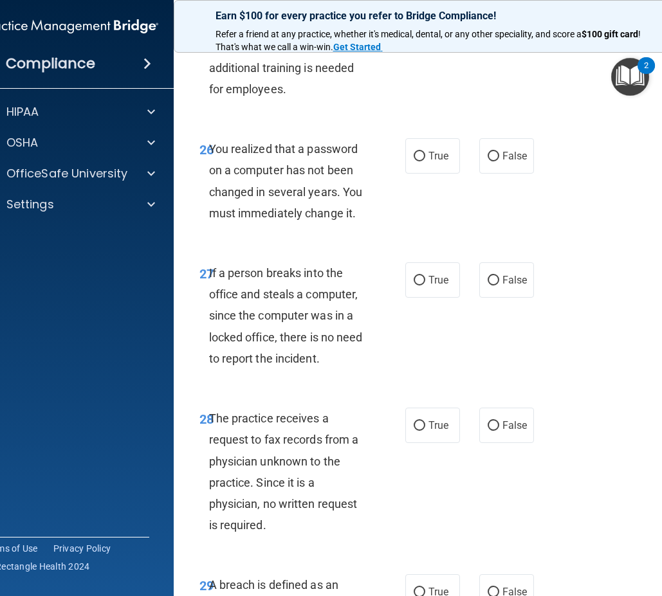
scroll to position [3828, 0]
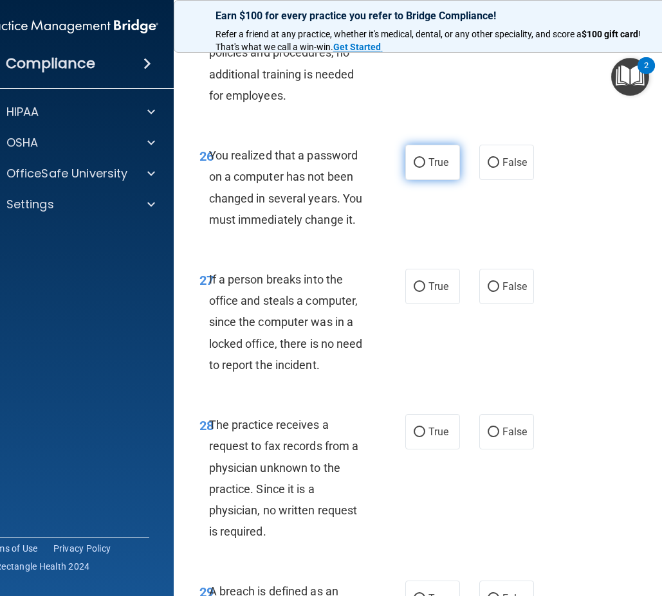
click at [428, 169] on span "True" at bounding box center [438, 162] width 20 height 12
click at [423, 168] on input "True" at bounding box center [420, 163] width 12 height 10
radio input "true"
click at [490, 292] on input "False" at bounding box center [494, 287] width 12 height 10
radio input "true"
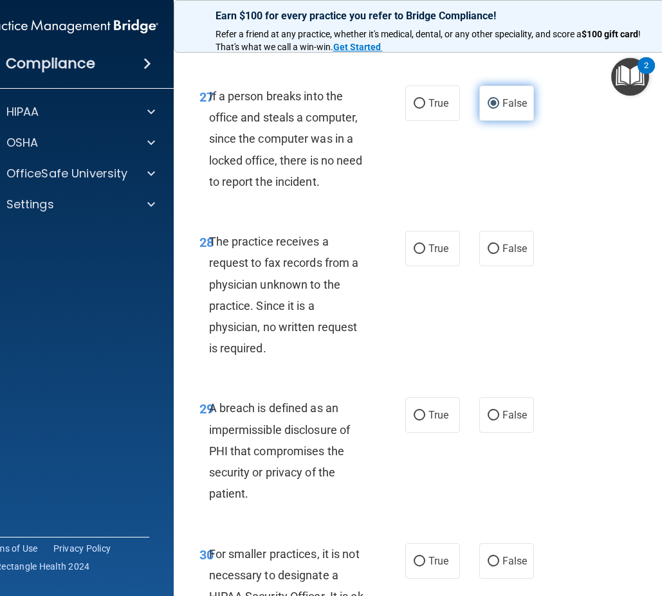
scroll to position [4021, 0]
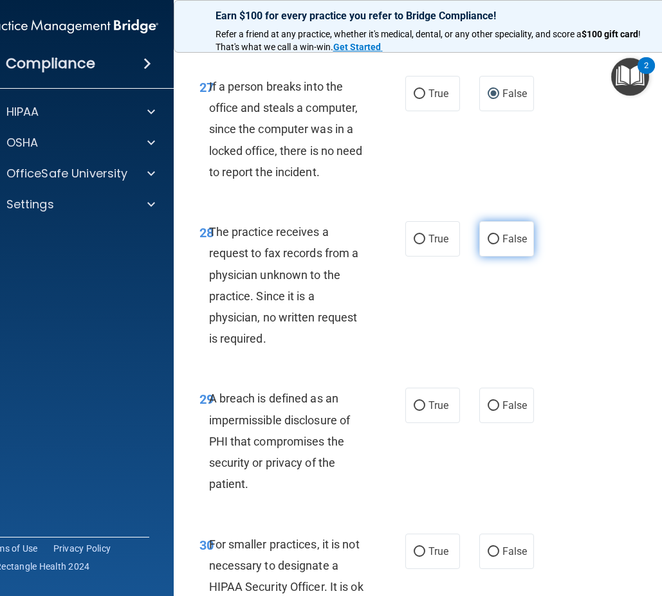
click at [481, 257] on label "False" at bounding box center [506, 238] width 55 height 35
click at [488, 244] on input "False" at bounding box center [494, 240] width 12 height 10
radio input "true"
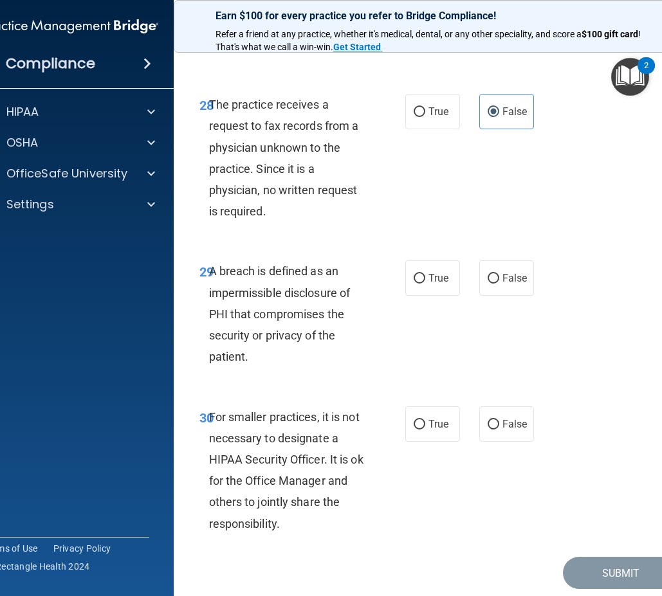
scroll to position [4150, 0]
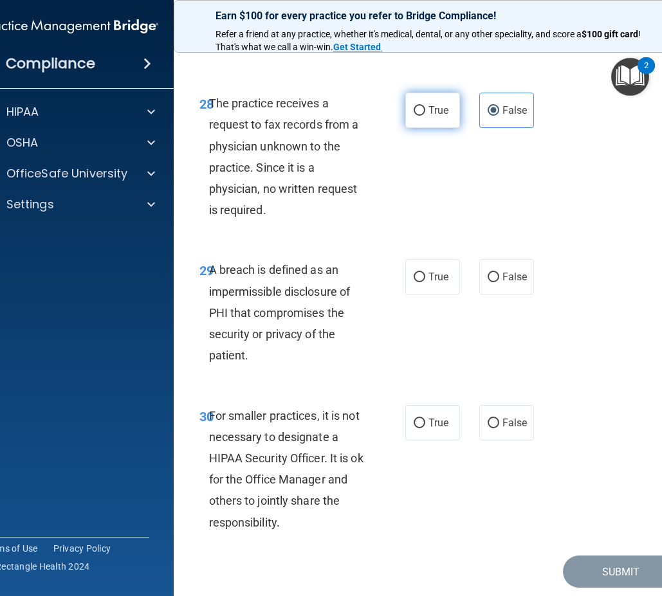
click at [414, 116] on input "True" at bounding box center [420, 111] width 12 height 10
radio input "true"
radio input "false"
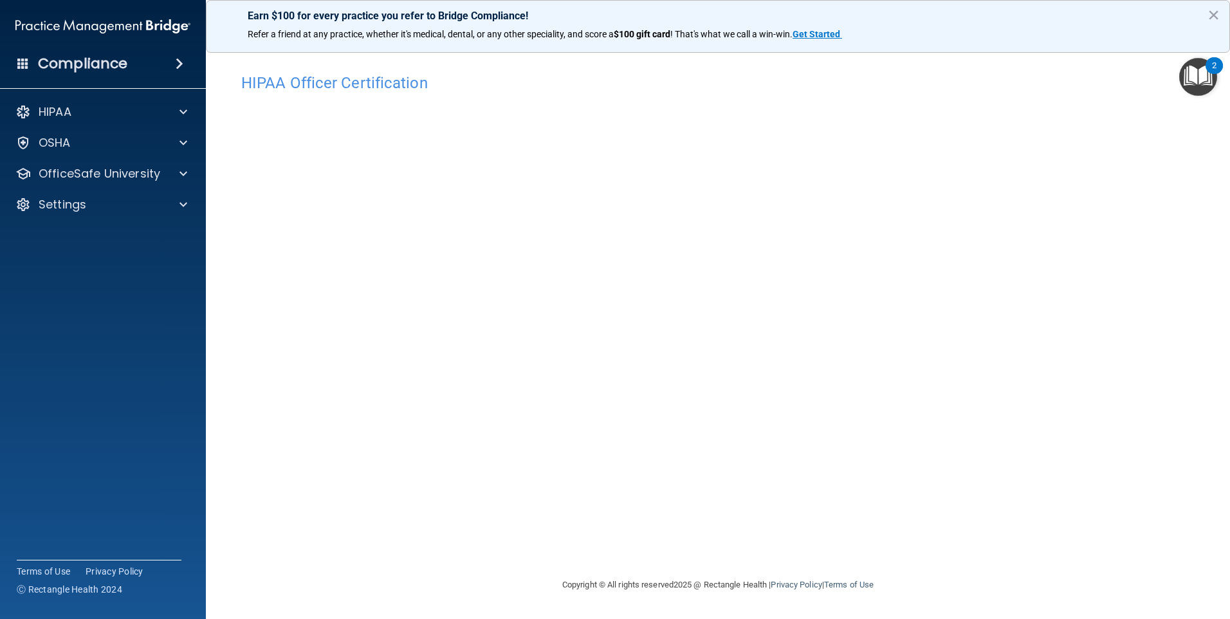
click at [1190, 564] on footer "Copyright © All rights reserved 2025 @ Rectangle Health | Privacy Policy | Term…" at bounding box center [718, 585] width 973 height 42
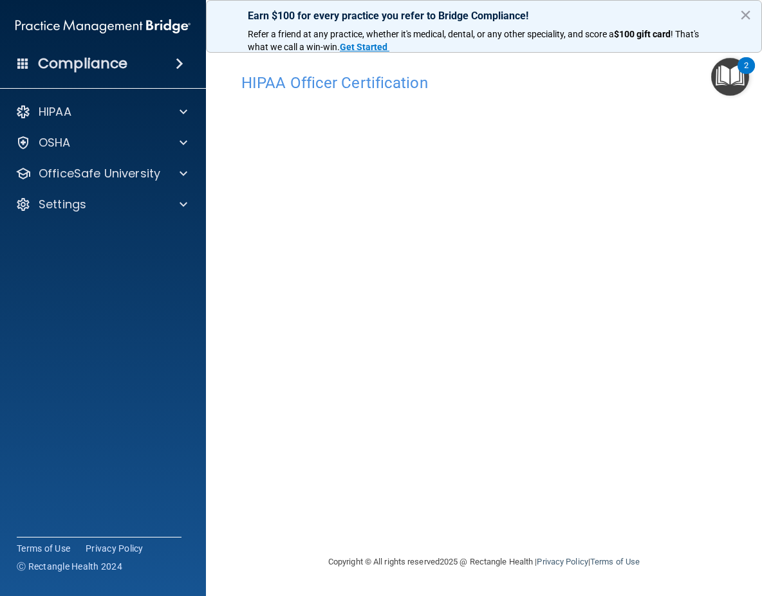
click at [306, 570] on div "Copyright © All rights reserved 2025 @ Rectangle Health | Privacy Policy | Term…" at bounding box center [484, 562] width 470 height 41
click at [729, 79] on img "Open Resource Center, 2 new notifications" at bounding box center [730, 77] width 38 height 38
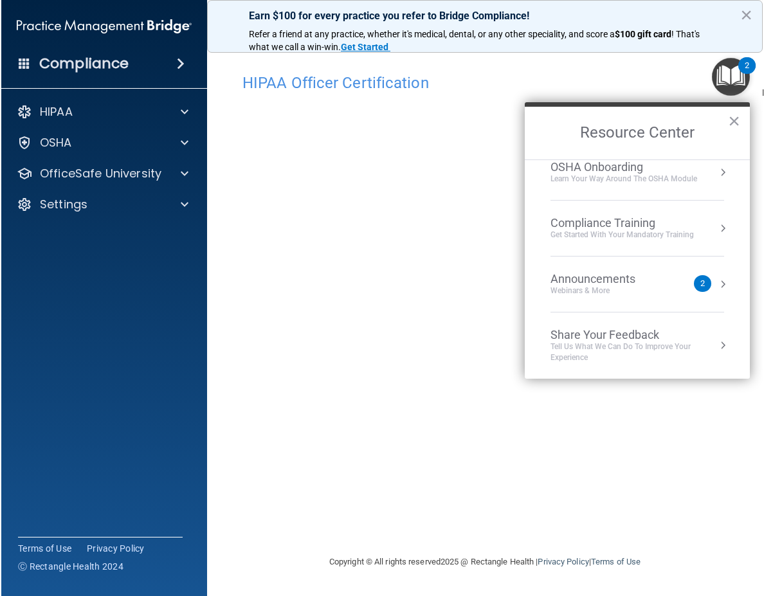
scroll to position [72, 0]
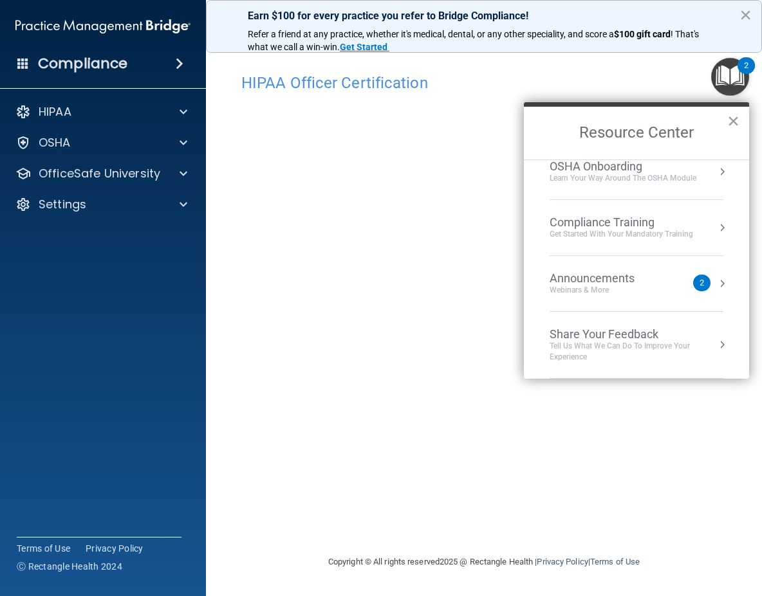
click at [731, 123] on button "×" at bounding box center [733, 121] width 12 height 21
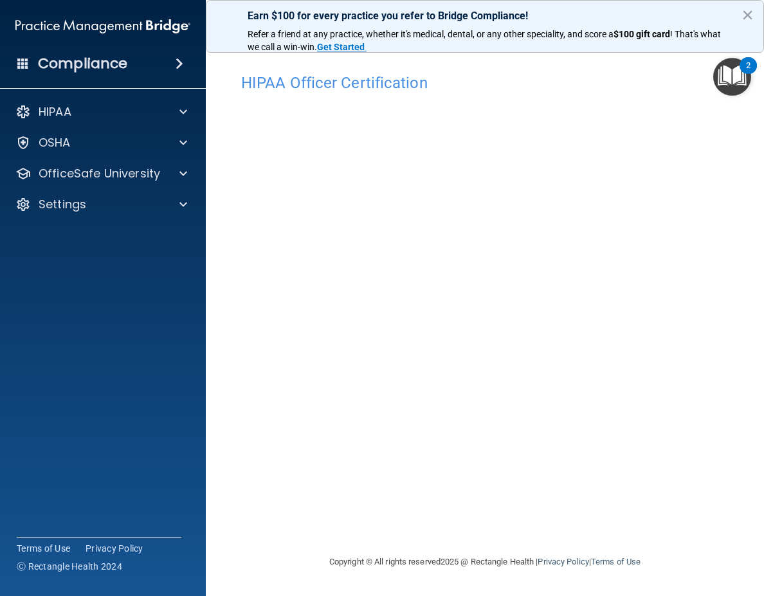
click at [735, 79] on img "Open Resource Center, 2 new notifications" at bounding box center [732, 77] width 38 height 38
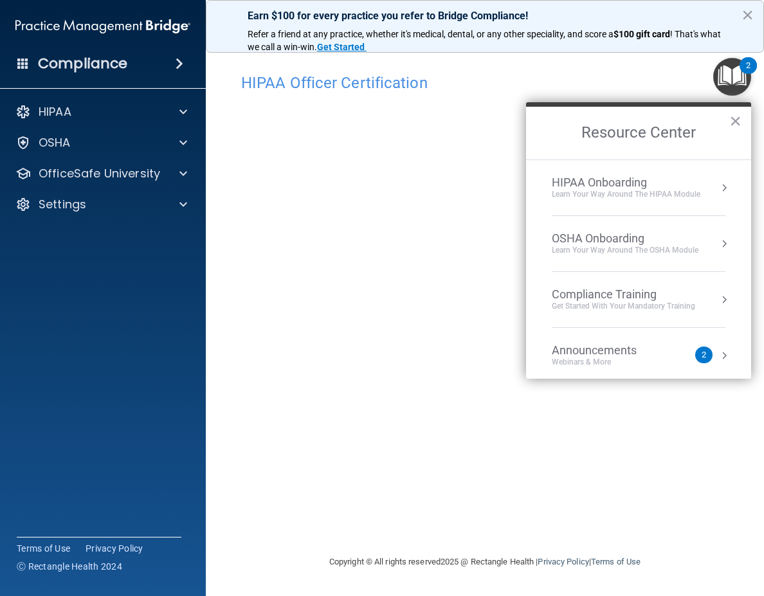
click at [719, 184] on button "Resource Center" at bounding box center [724, 187] width 13 height 13
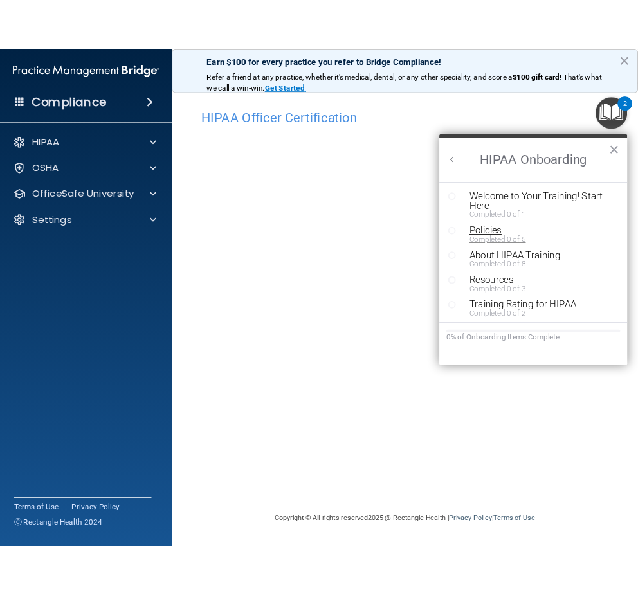
scroll to position [3, 0]
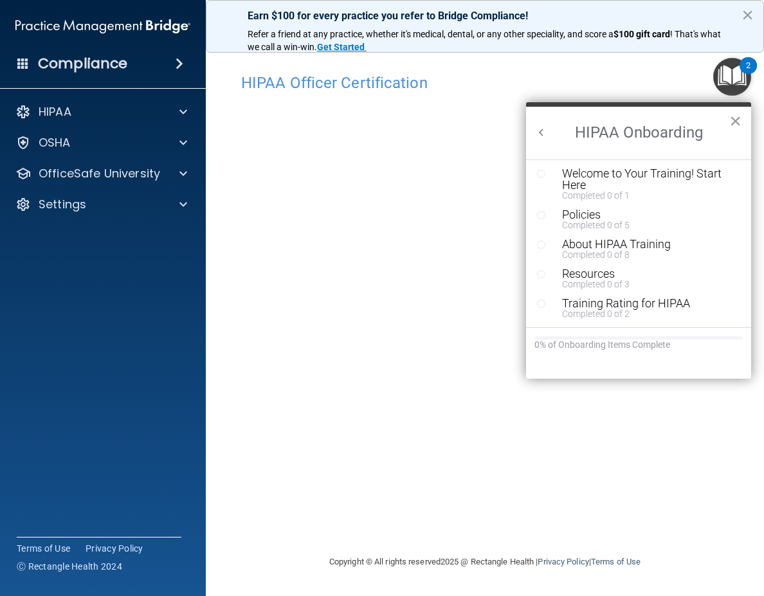
click at [735, 125] on button "×" at bounding box center [735, 121] width 12 height 21
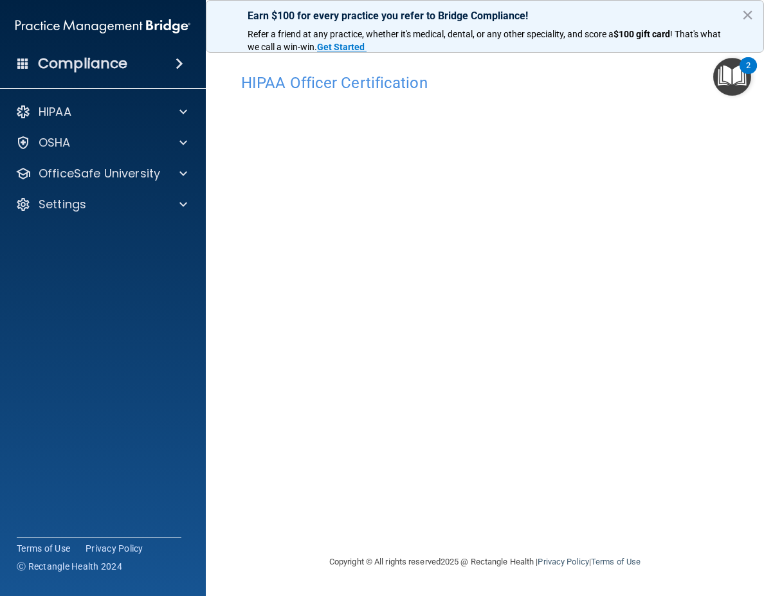
click at [0, 263] on html "Compliance HIPAA Documents and Policies Report an Incident Business Associates …" at bounding box center [382, 298] width 764 height 596
